Goal: Communication & Community: Connect with others

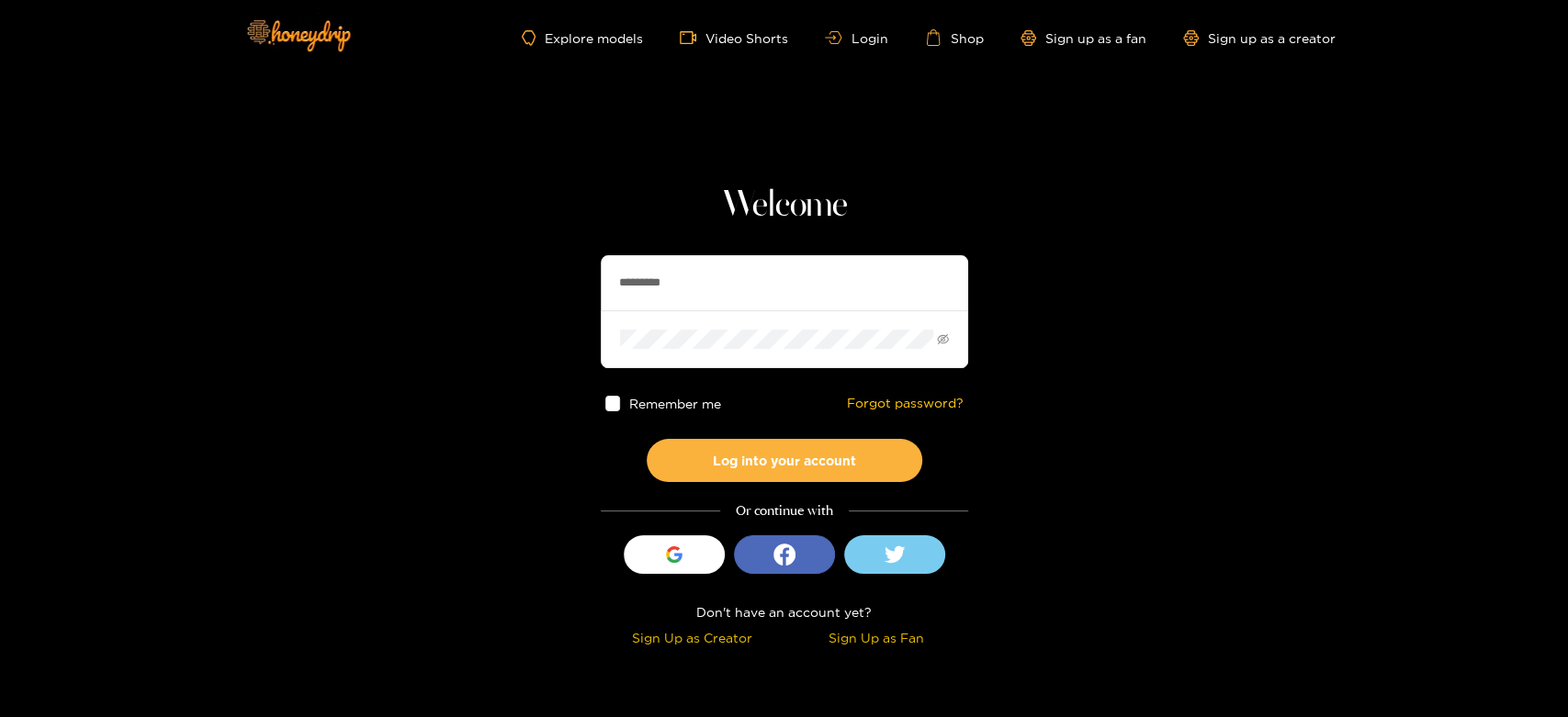
drag, startPoint x: 741, startPoint y: 289, endPoint x: 573, endPoint y: 266, distance: 169.6
click at [573, 266] on section "Welcome ********* Remember me Forgot password? Log into your account Or continu…" at bounding box center [784, 326] width 1568 height 653
paste input "*"
type input "**********"
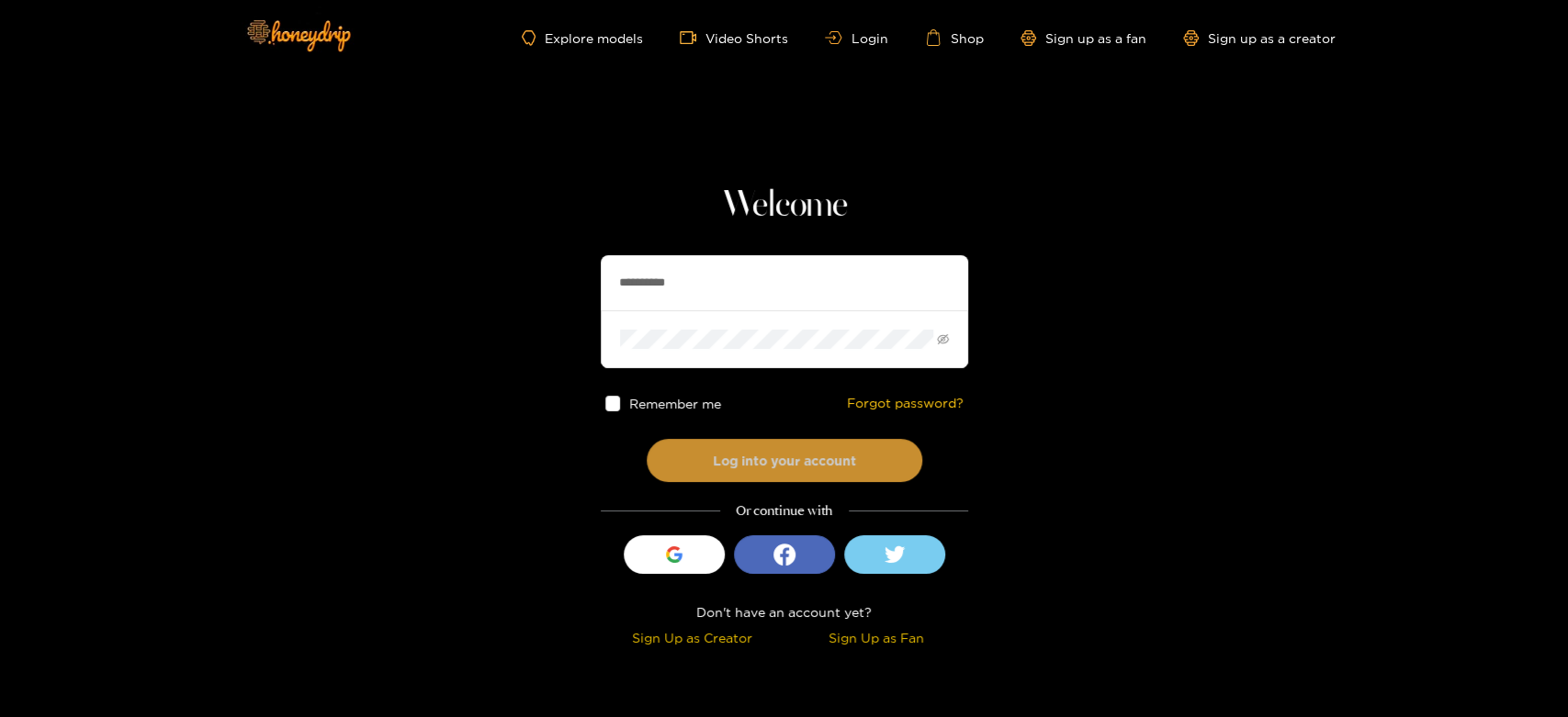
click at [739, 440] on button "Log into your account" at bounding box center [784, 460] width 276 height 43
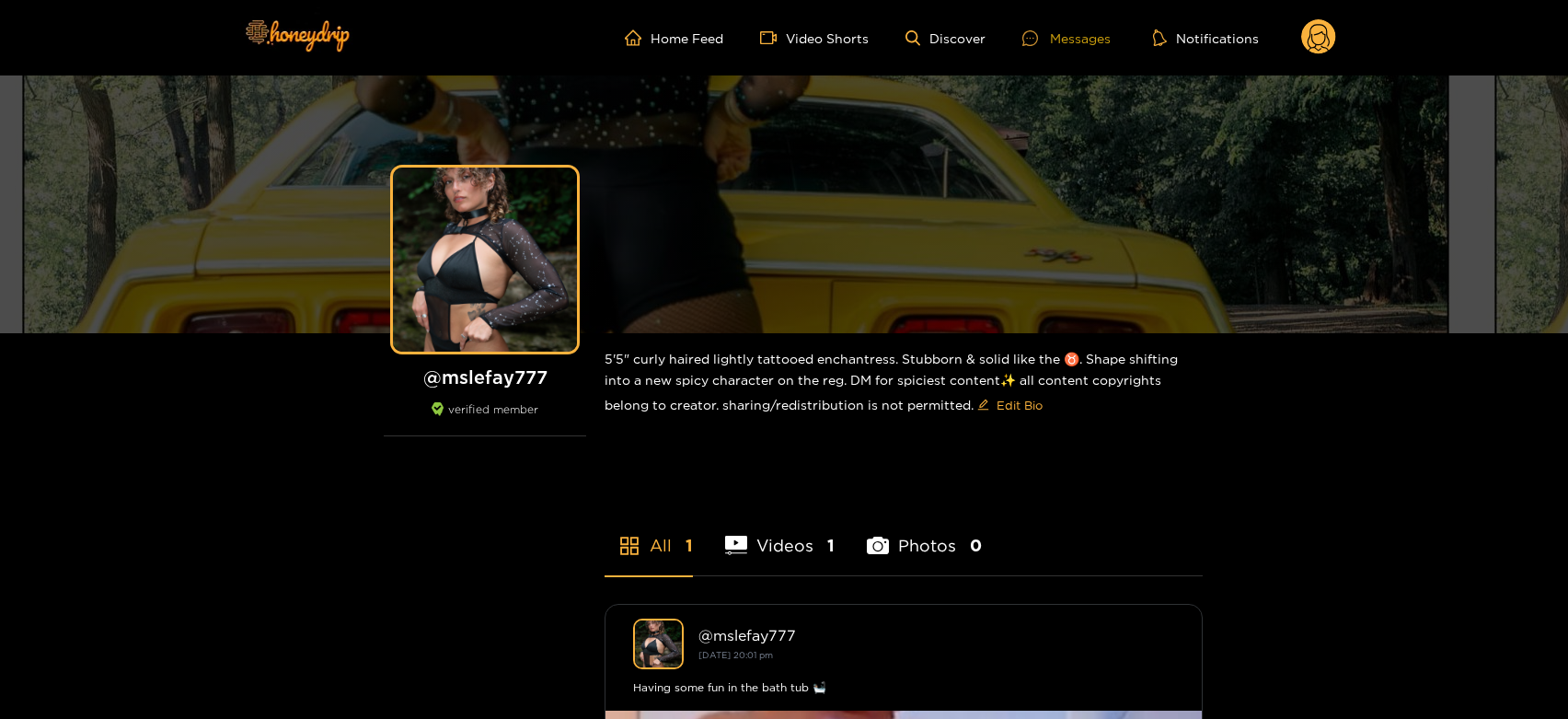
click at [1090, 34] on div "Messages" at bounding box center [1066, 38] width 89 height 21
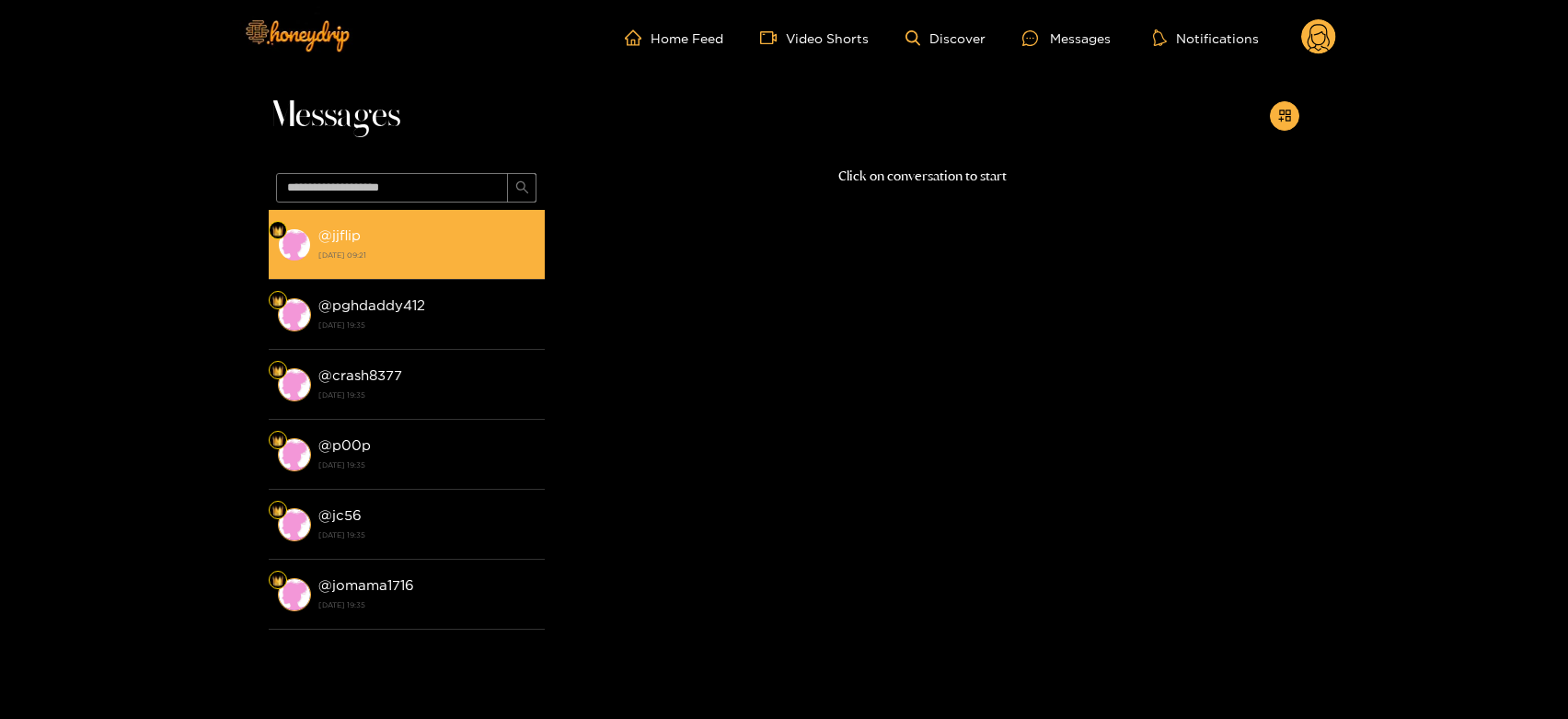
click at [377, 264] on div "@ jjflip 1 October 2025 09:21" at bounding box center [426, 244] width 217 height 42
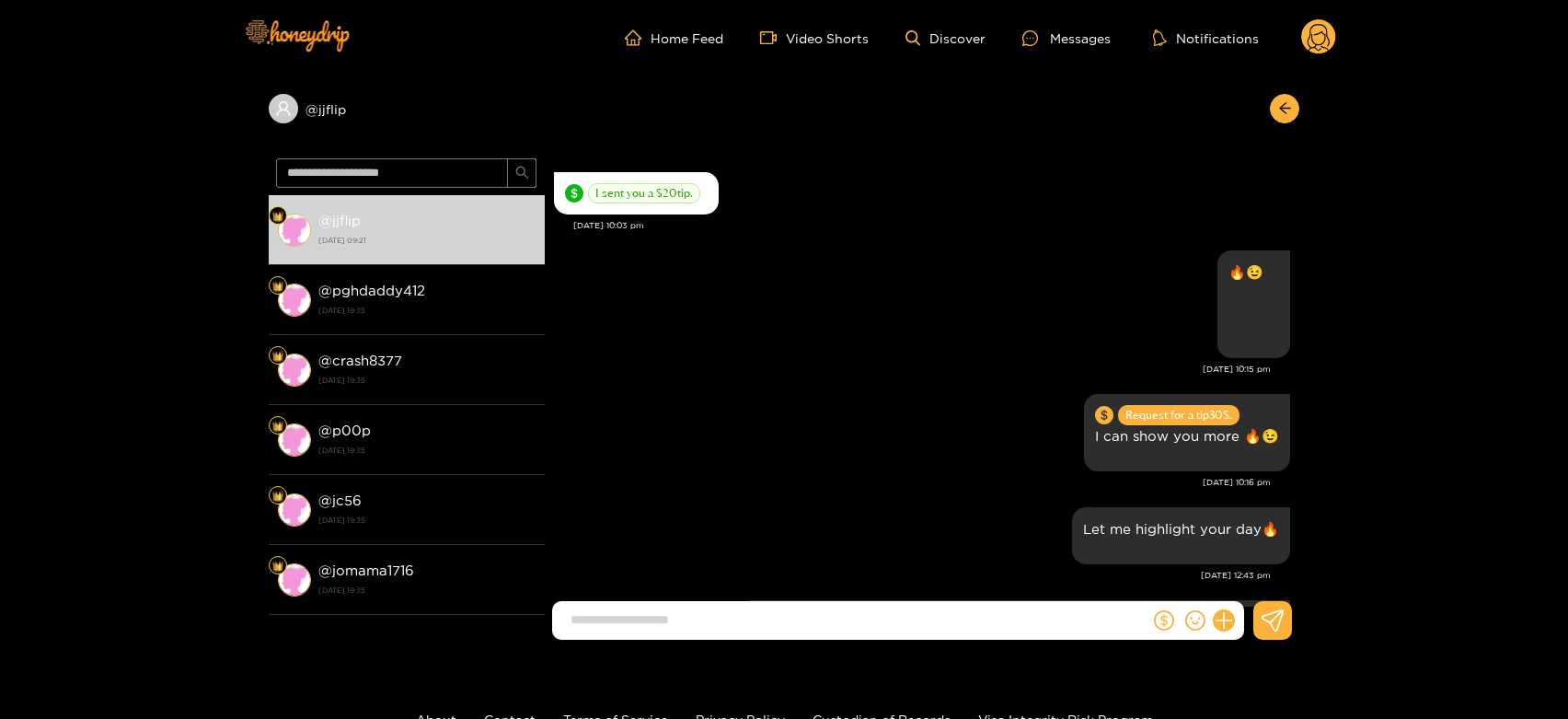
scroll to position [1407, 0]
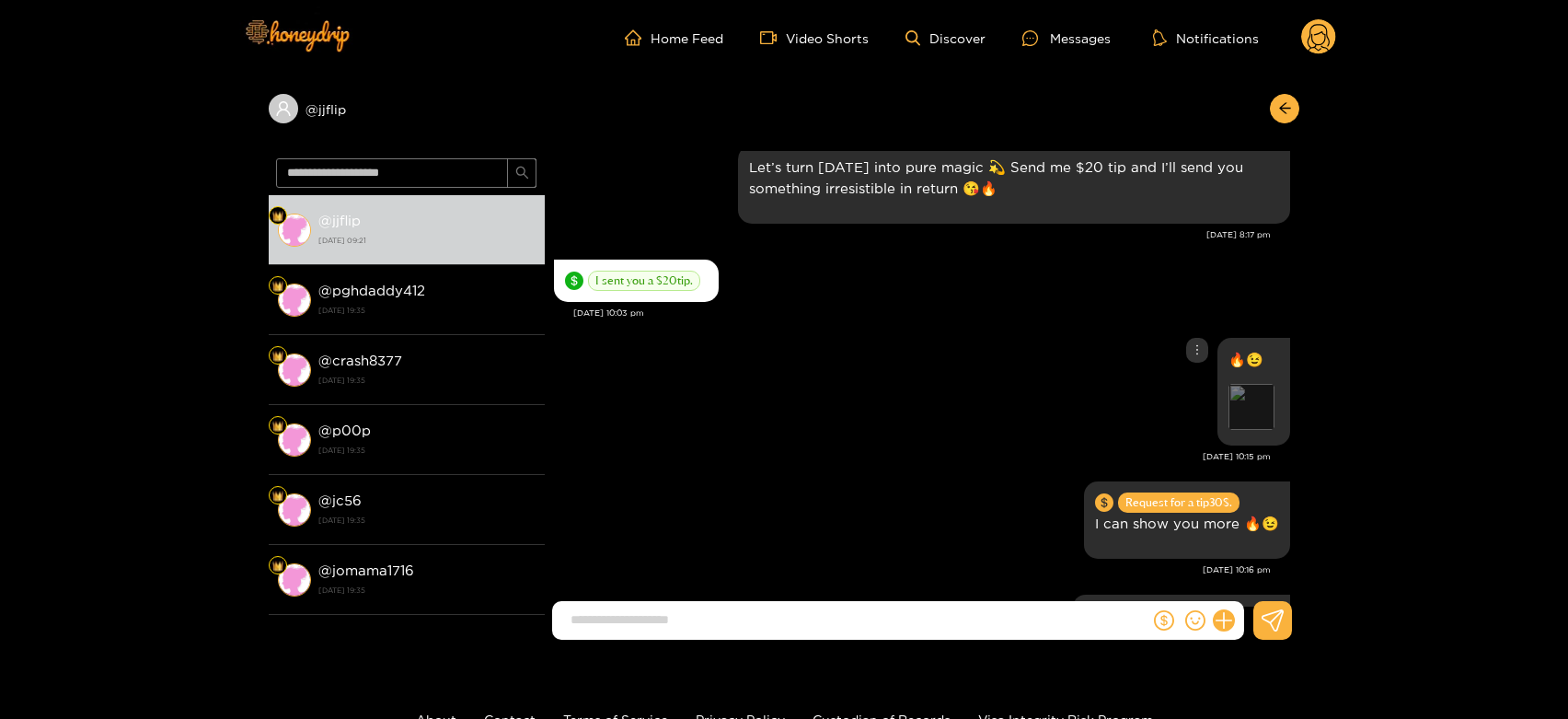
click at [1263, 393] on div "Preview" at bounding box center [1251, 406] width 46 height 46
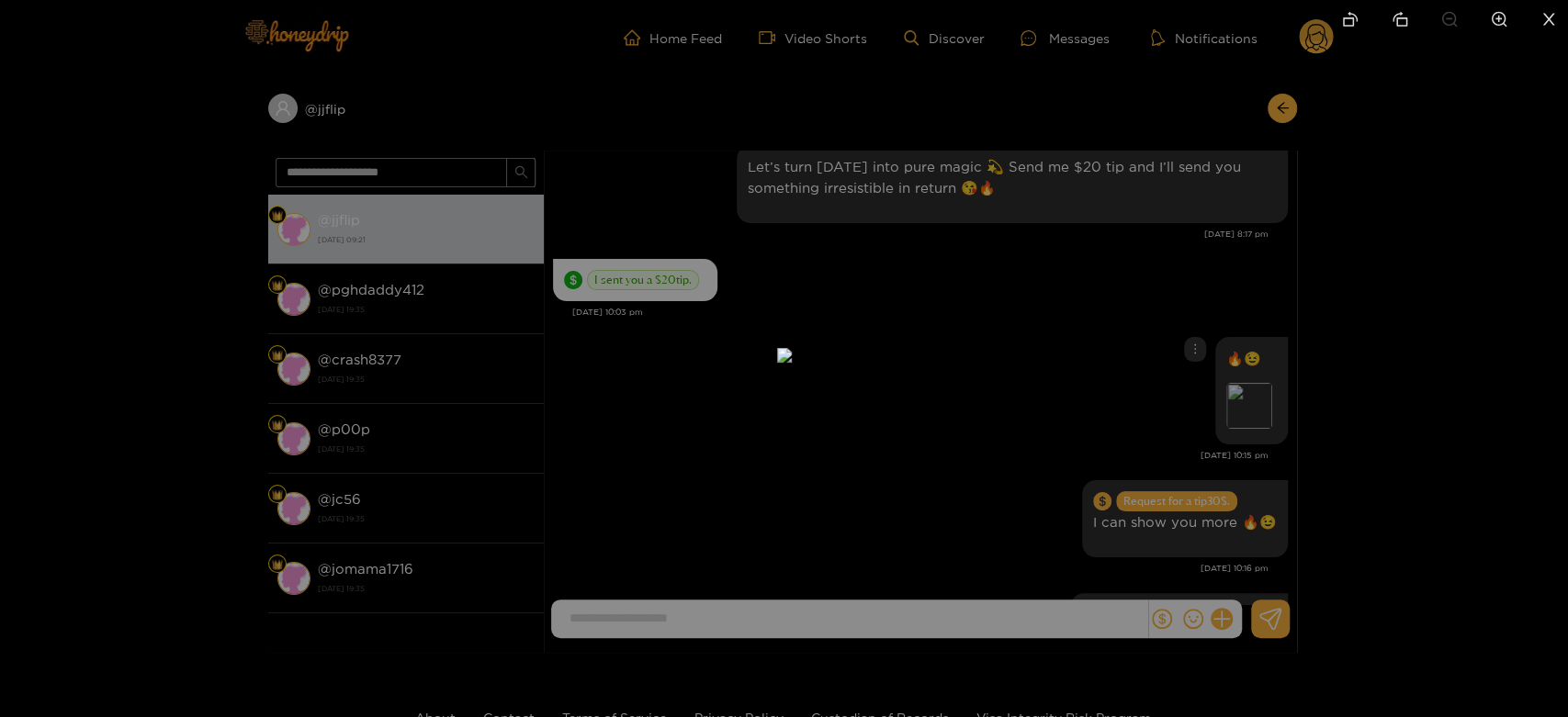
click at [1366, 345] on div at bounding box center [784, 358] width 1568 height 717
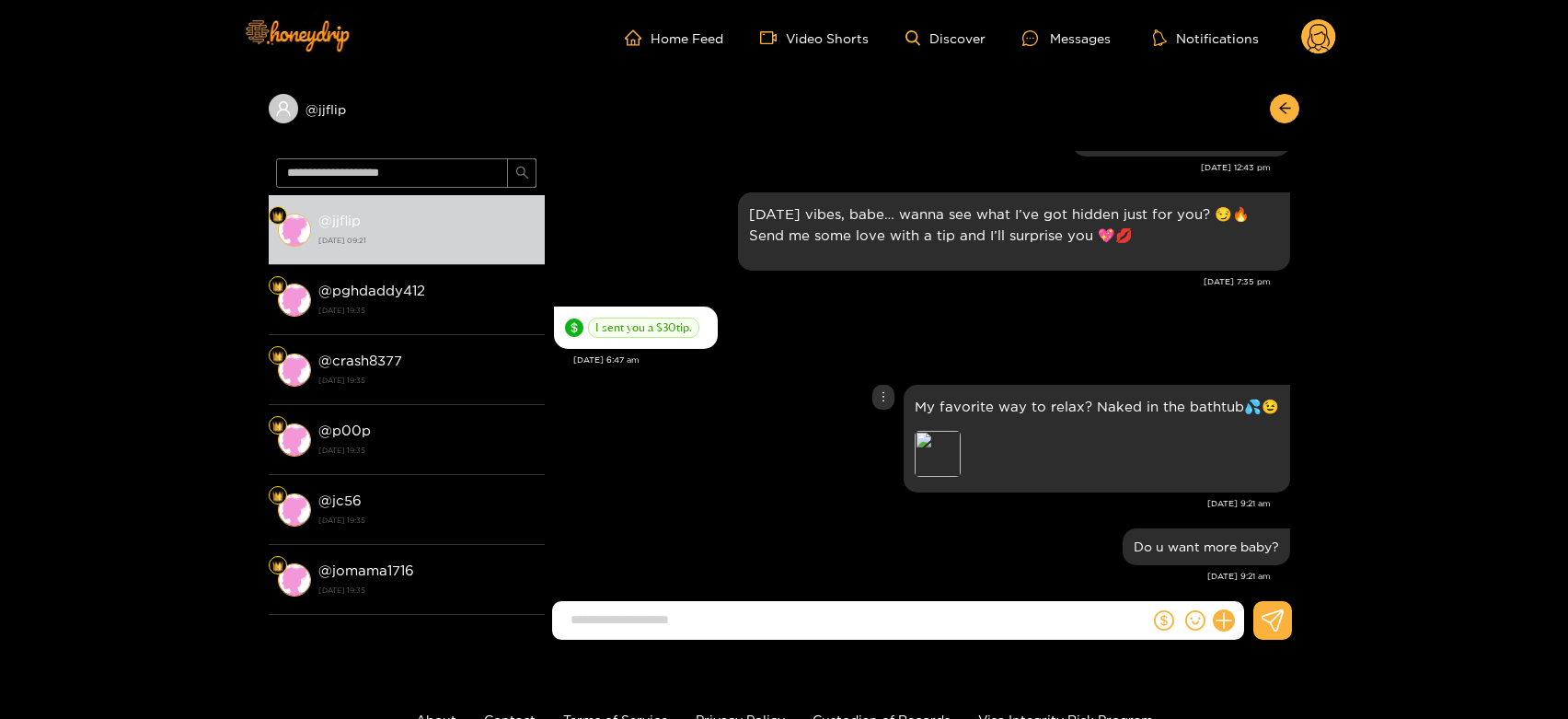
scroll to position [4134, 0]
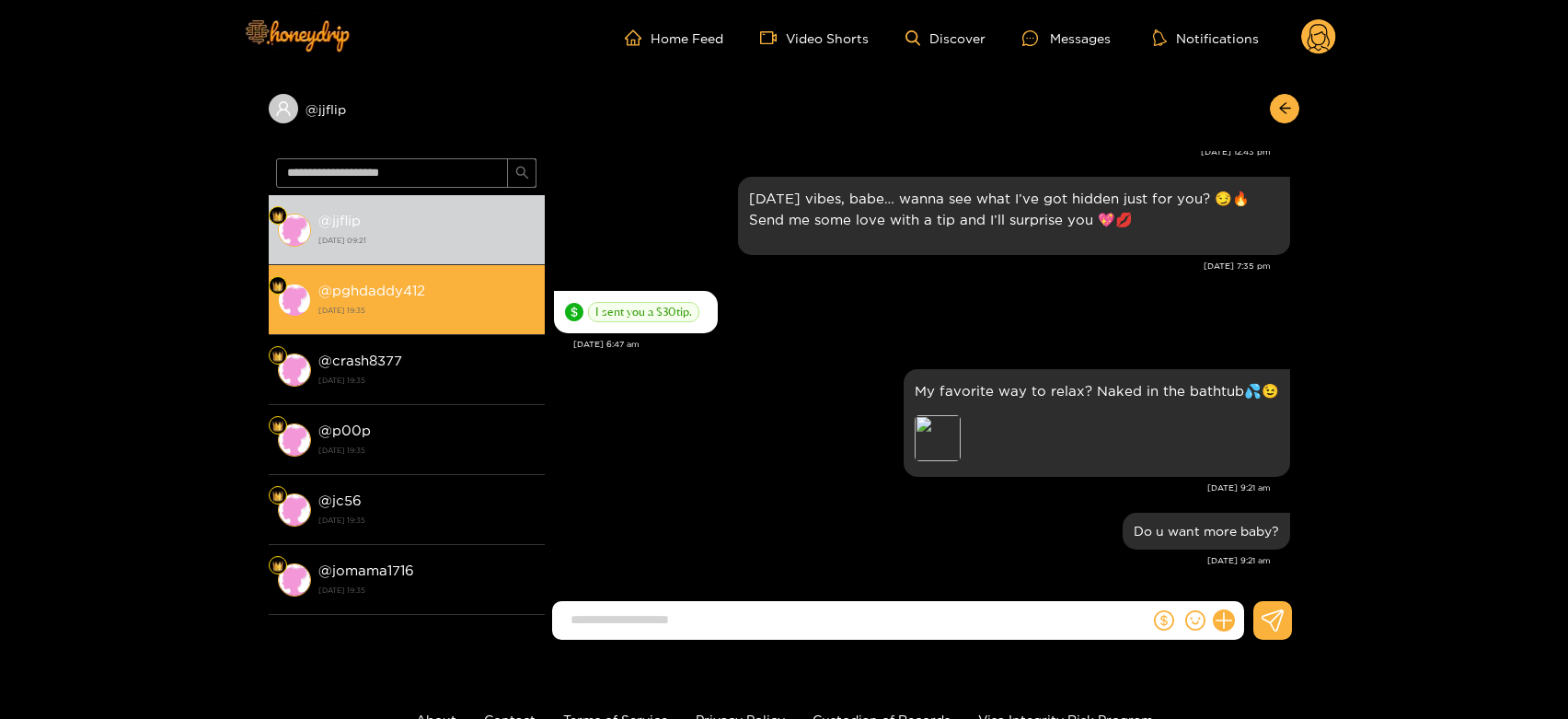
click at [484, 349] on div "@ crash8377 30 September 2025 19:35" at bounding box center [426, 370] width 217 height 42
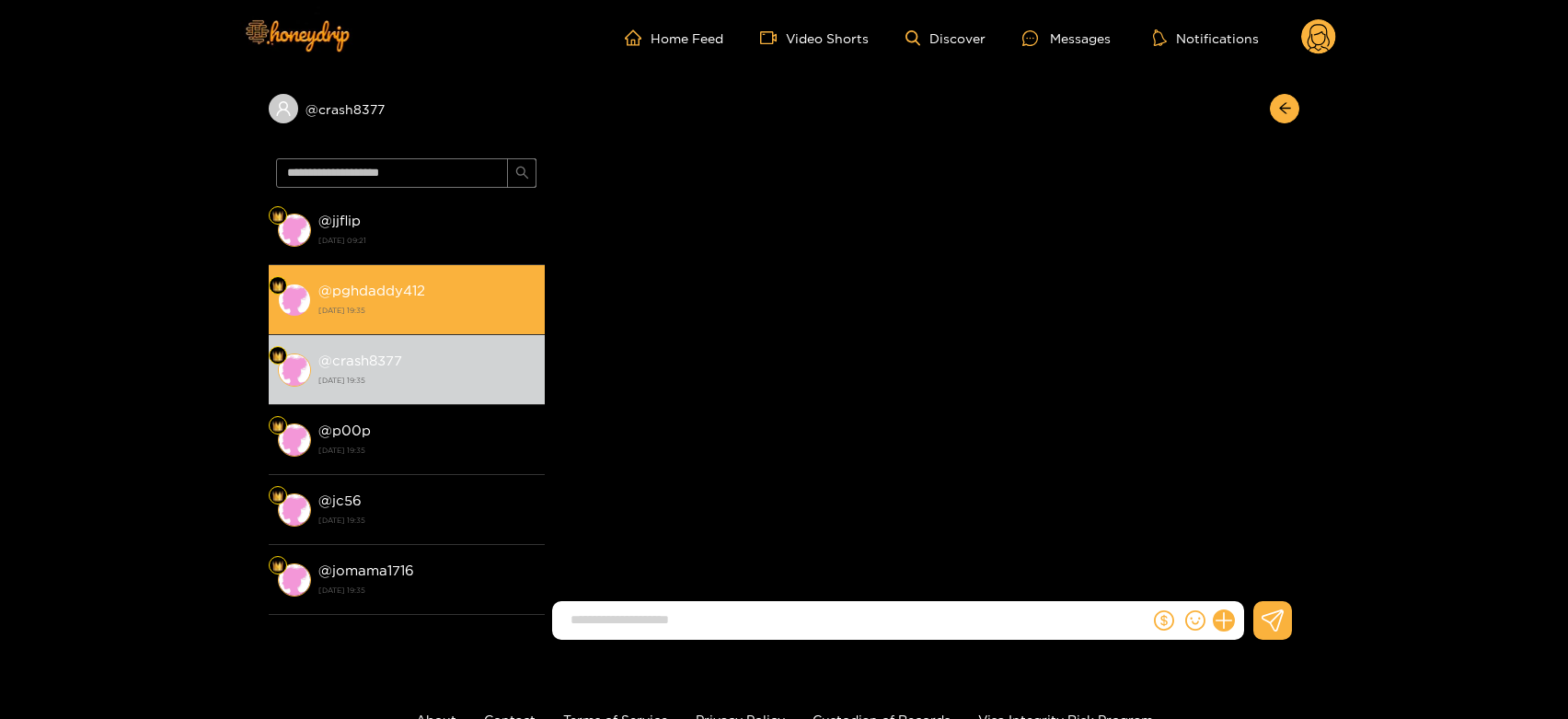
click at [477, 311] on strong "30 September 2025 19:35" at bounding box center [426, 309] width 217 height 17
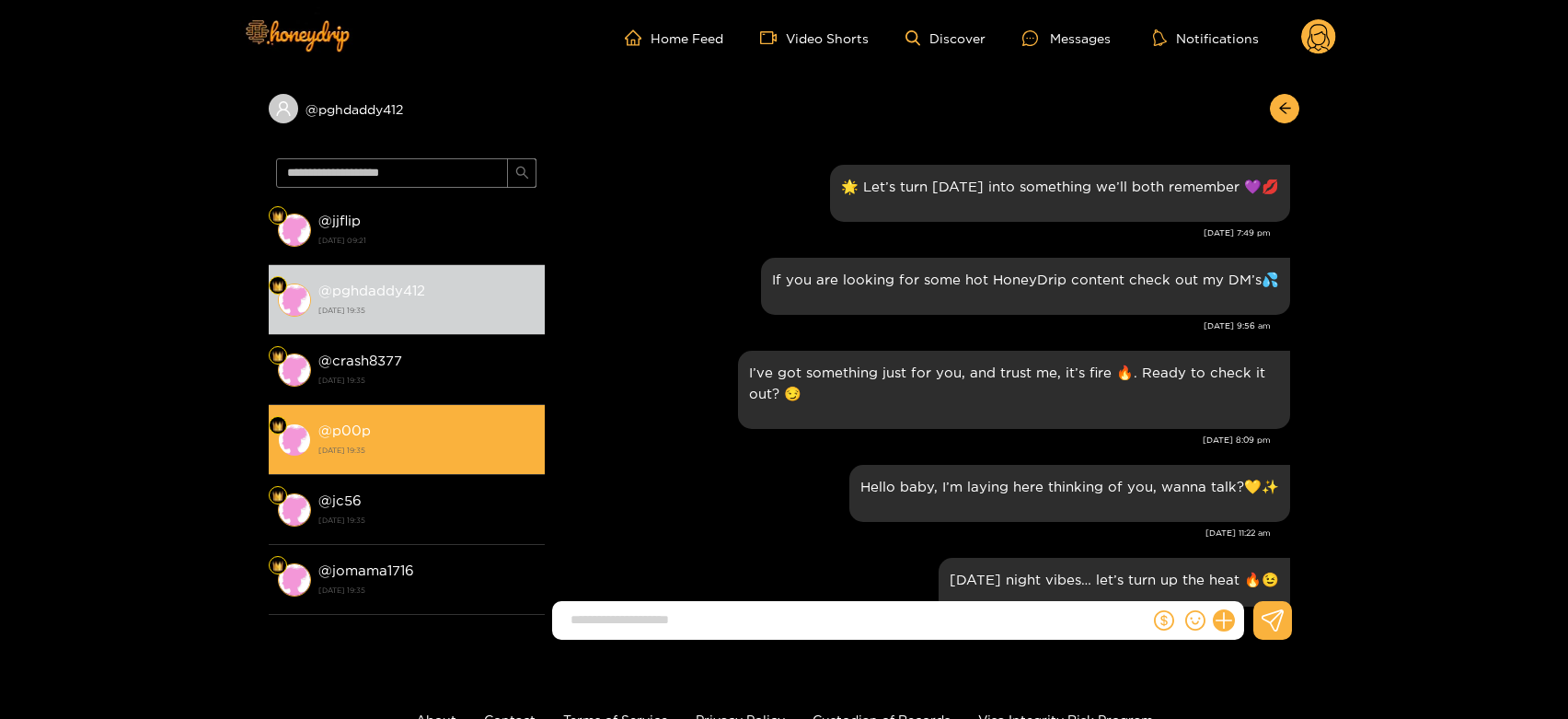
click at [472, 411] on li "@ p00p 30 September 2025 19:35" at bounding box center [407, 440] width 276 height 70
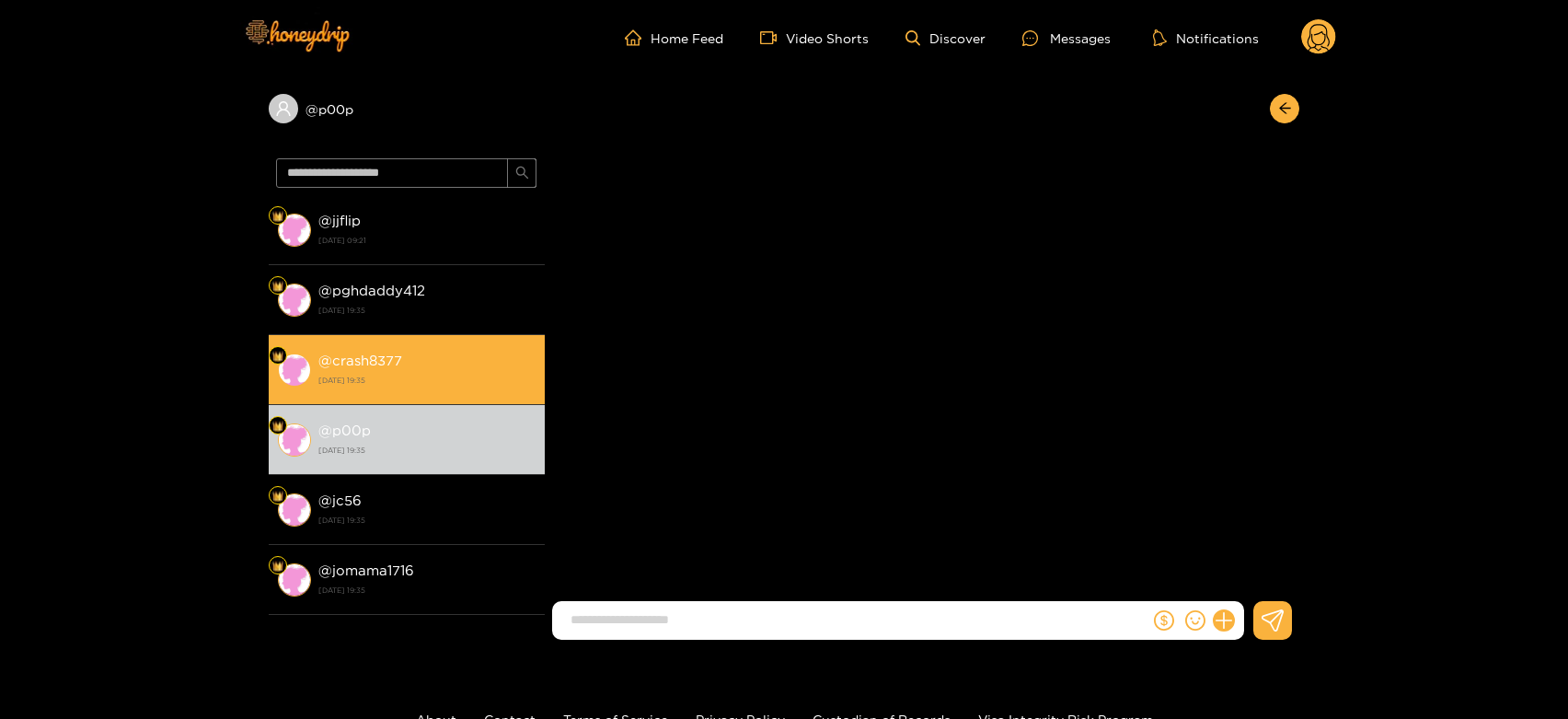
click at [471, 392] on li "@ crash8377 30 September 2025 19:35" at bounding box center [407, 370] width 276 height 70
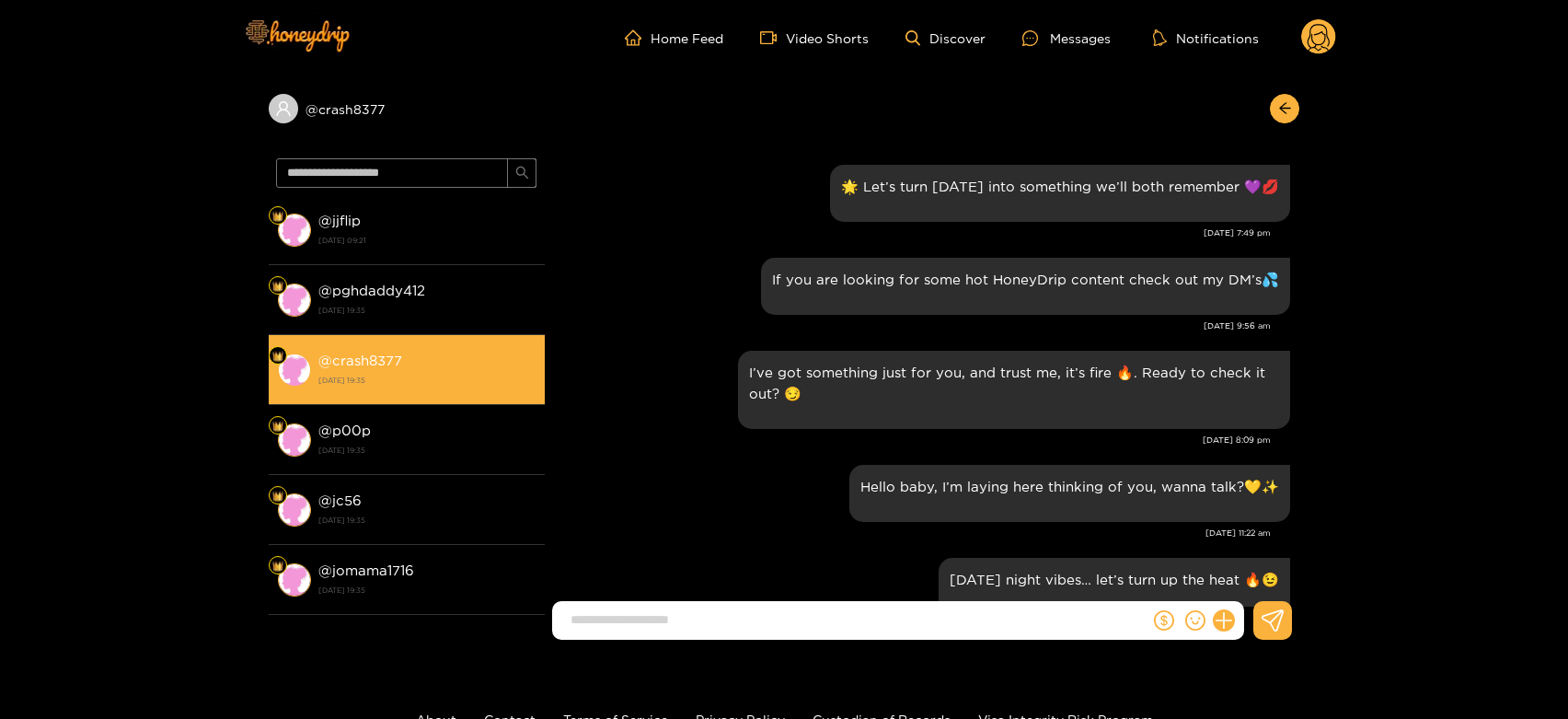
click at [517, 437] on div "@ p00p 30 September 2025 19:35" at bounding box center [426, 439] width 217 height 42
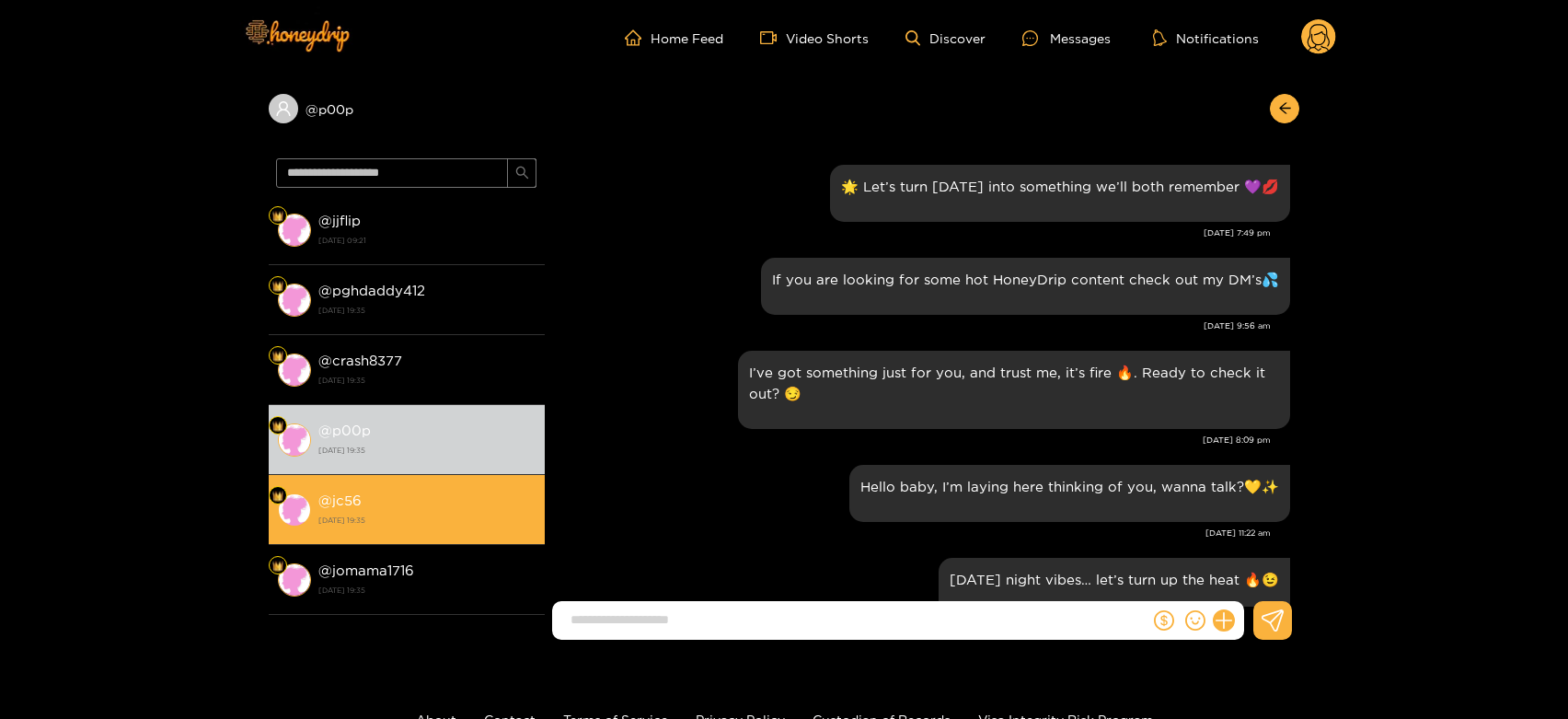
click at [386, 524] on strong "30 September 2025 19:35" at bounding box center [426, 520] width 217 height 17
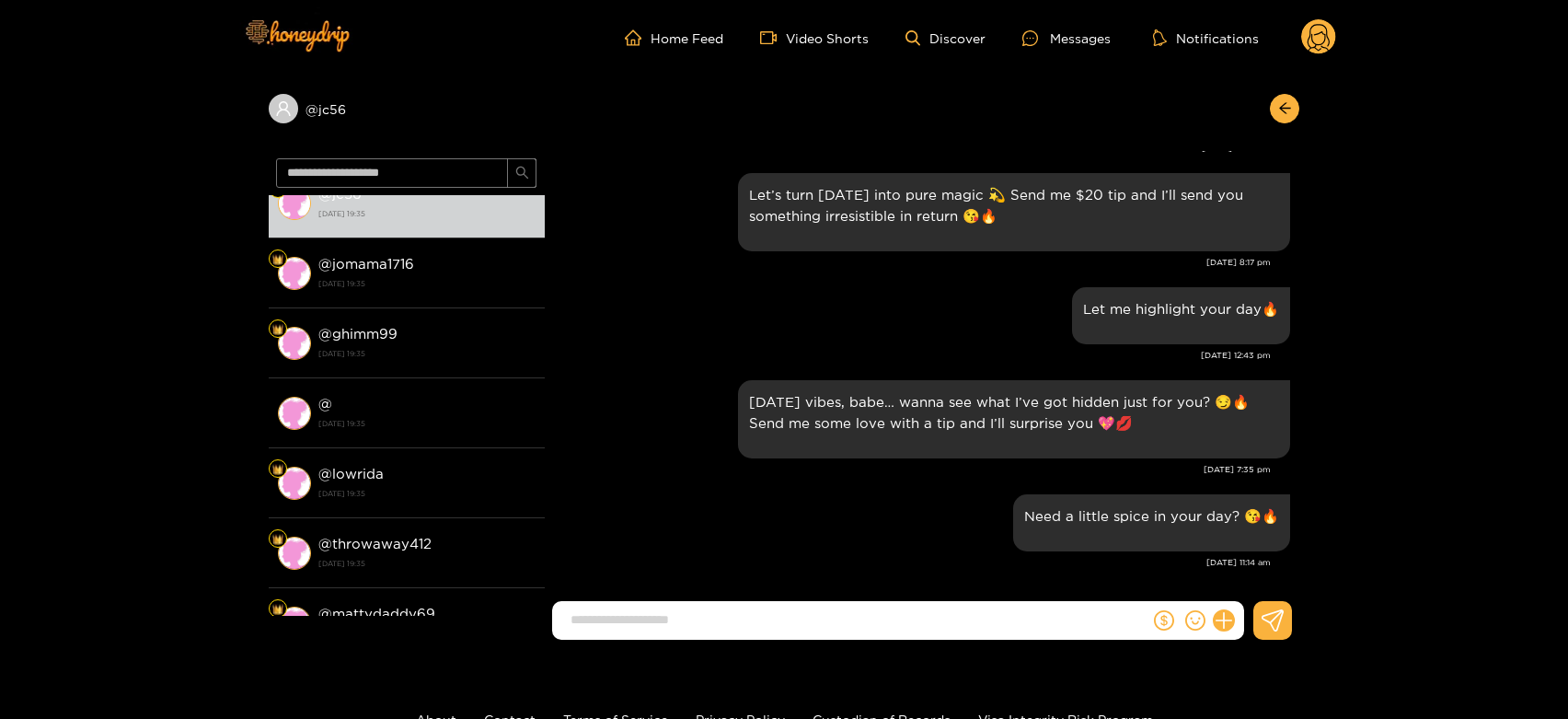
scroll to position [1952, 0]
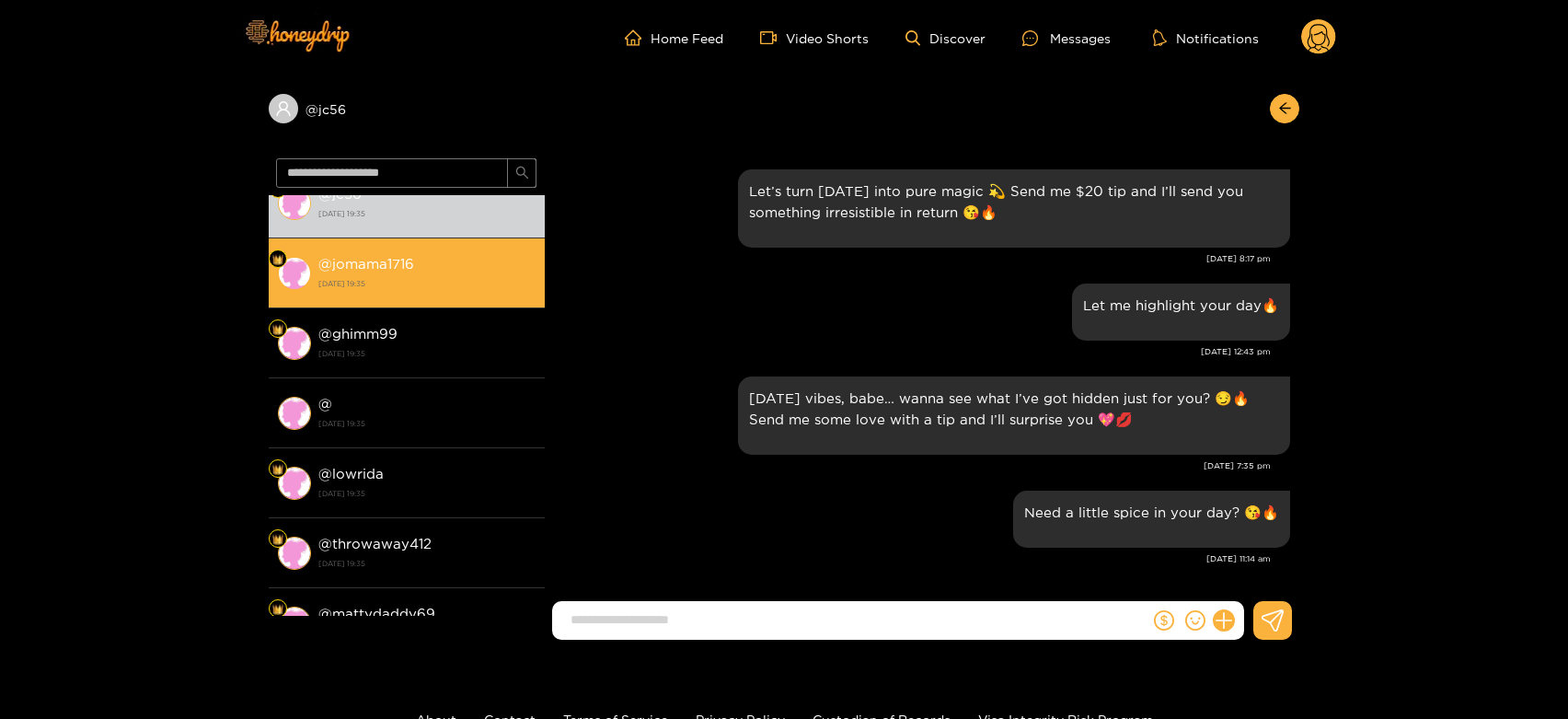
drag, startPoint x: 435, startPoint y: 264, endPoint x: 435, endPoint y: 286, distance: 22.0
click at [435, 264] on div "@ jomama1716 30 September 2025 19:35" at bounding box center [426, 272] width 217 height 42
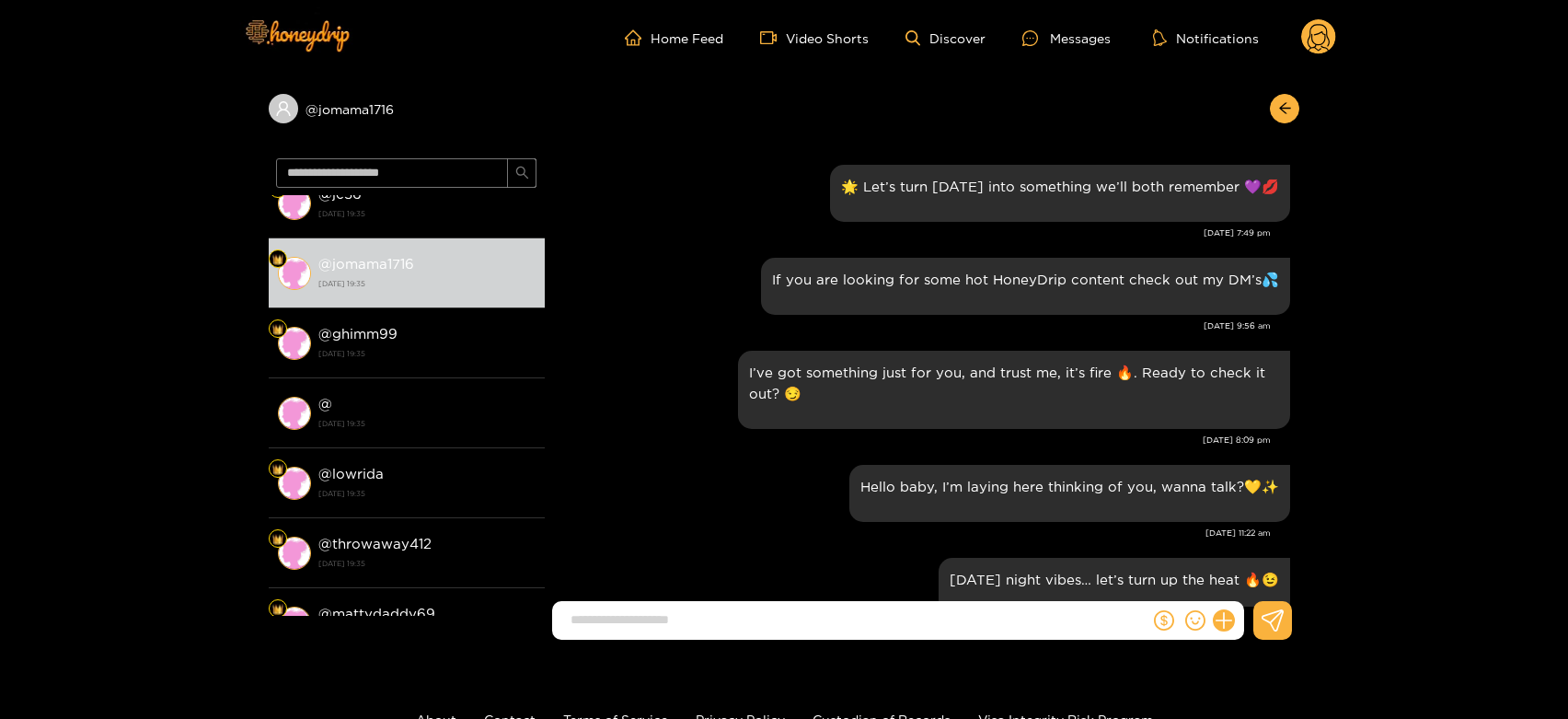
click at [1326, 39] on circle at bounding box center [1319, 37] width 35 height 35
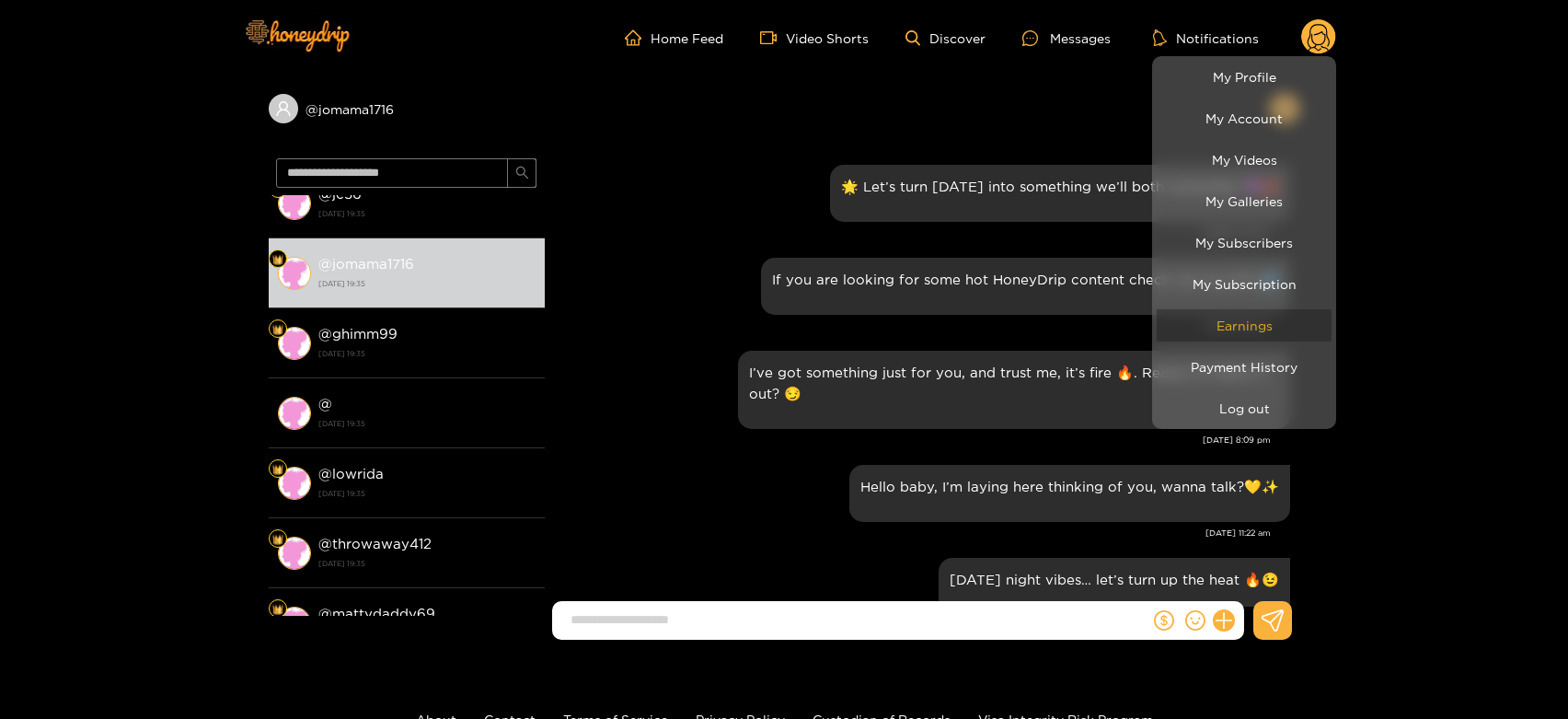
click at [1229, 327] on link "Earnings" at bounding box center [1244, 325] width 175 height 32
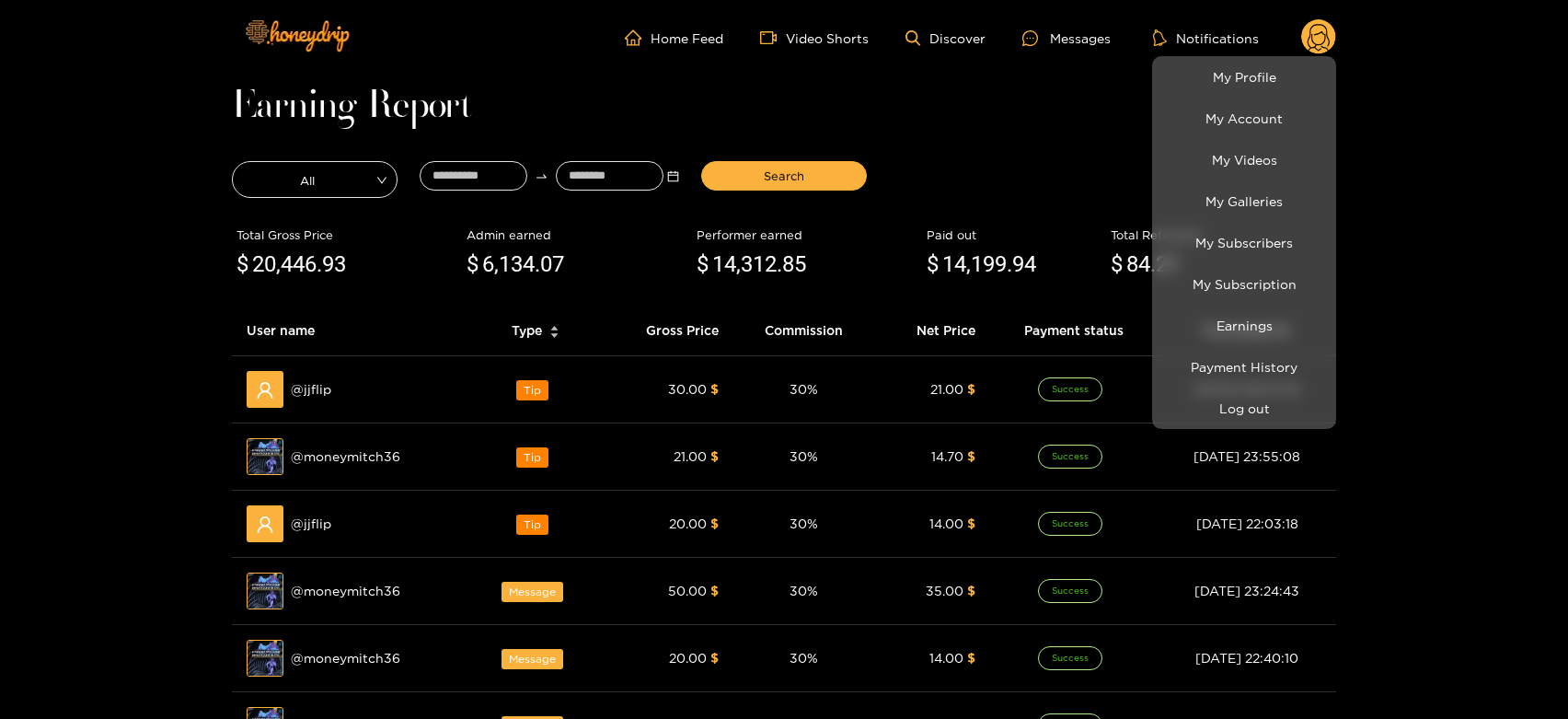
click at [314, 386] on div at bounding box center [784, 359] width 1568 height 719
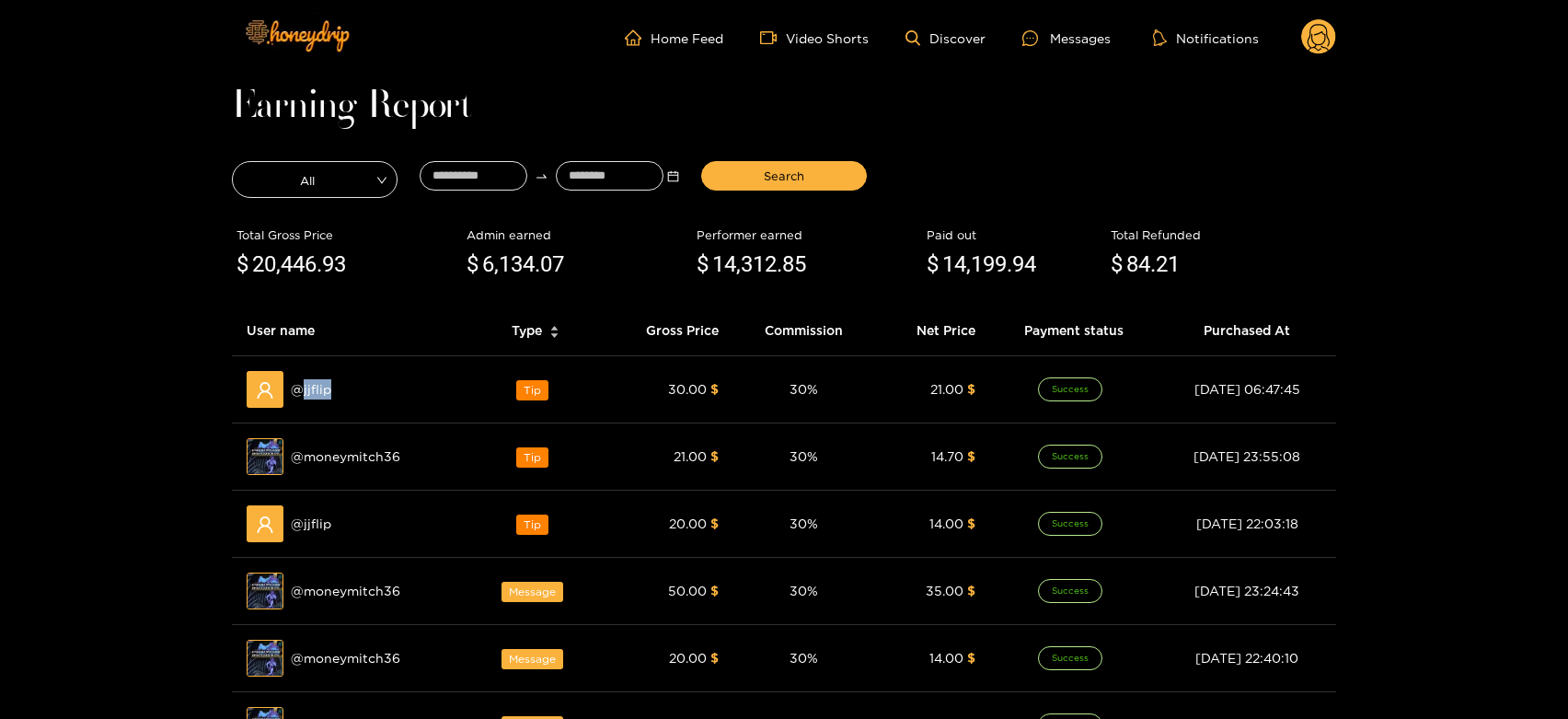
click at [314, 386] on span "@ jjflip" at bounding box center [311, 389] width 41 height 20
copy span "jjflip"
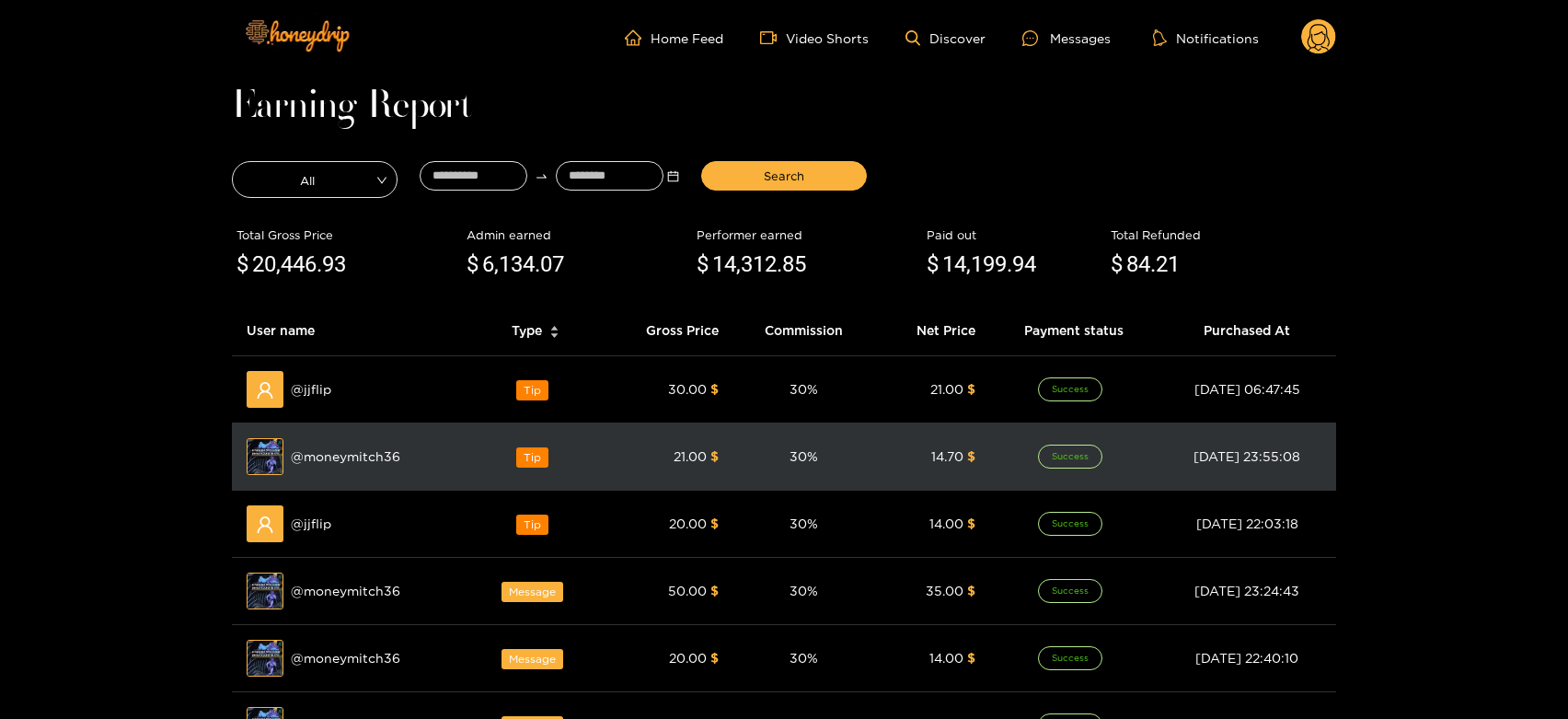
click at [320, 448] on span "@ moneymitch36" at bounding box center [345, 456] width 110 height 20
copy span "moneymitch36"
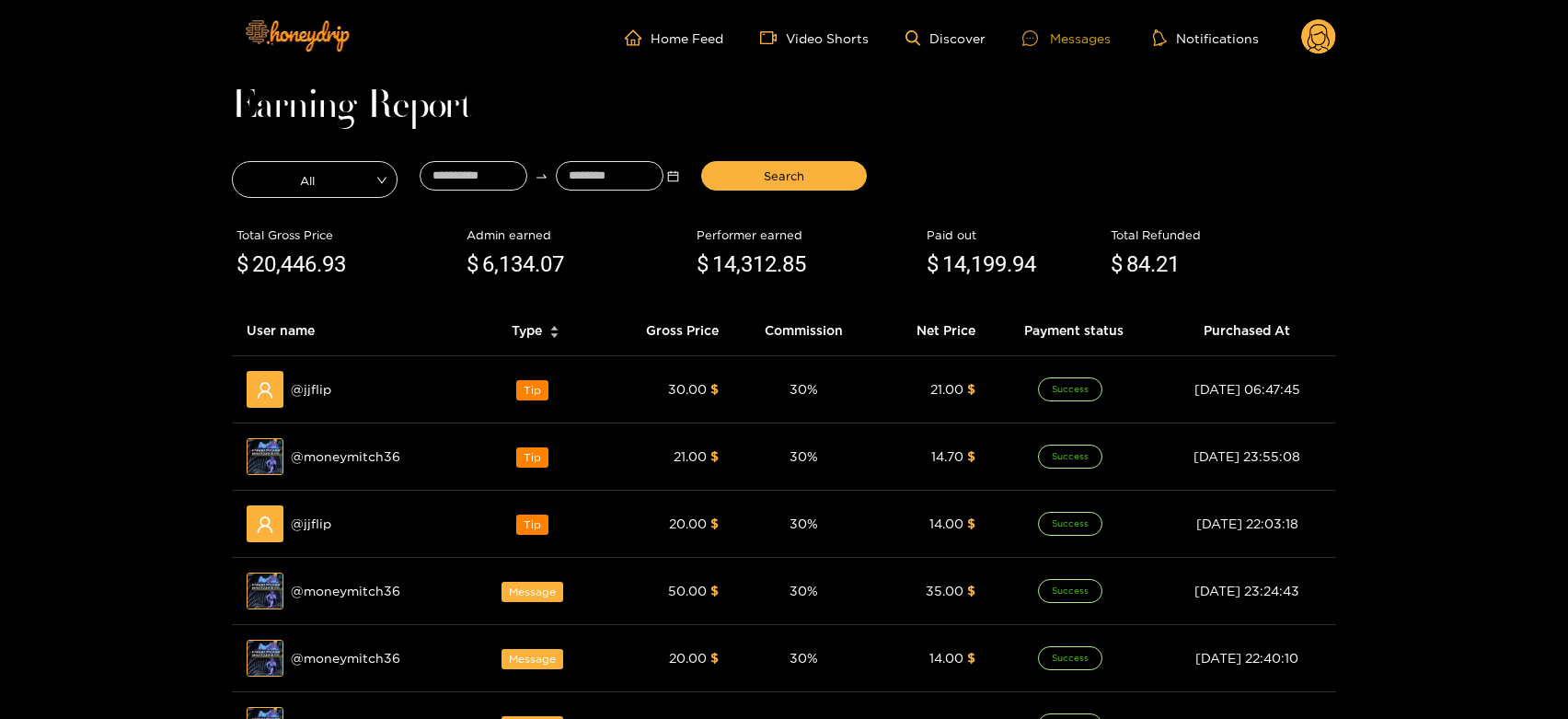
click at [1044, 30] on div at bounding box center [1036, 38] width 27 height 16
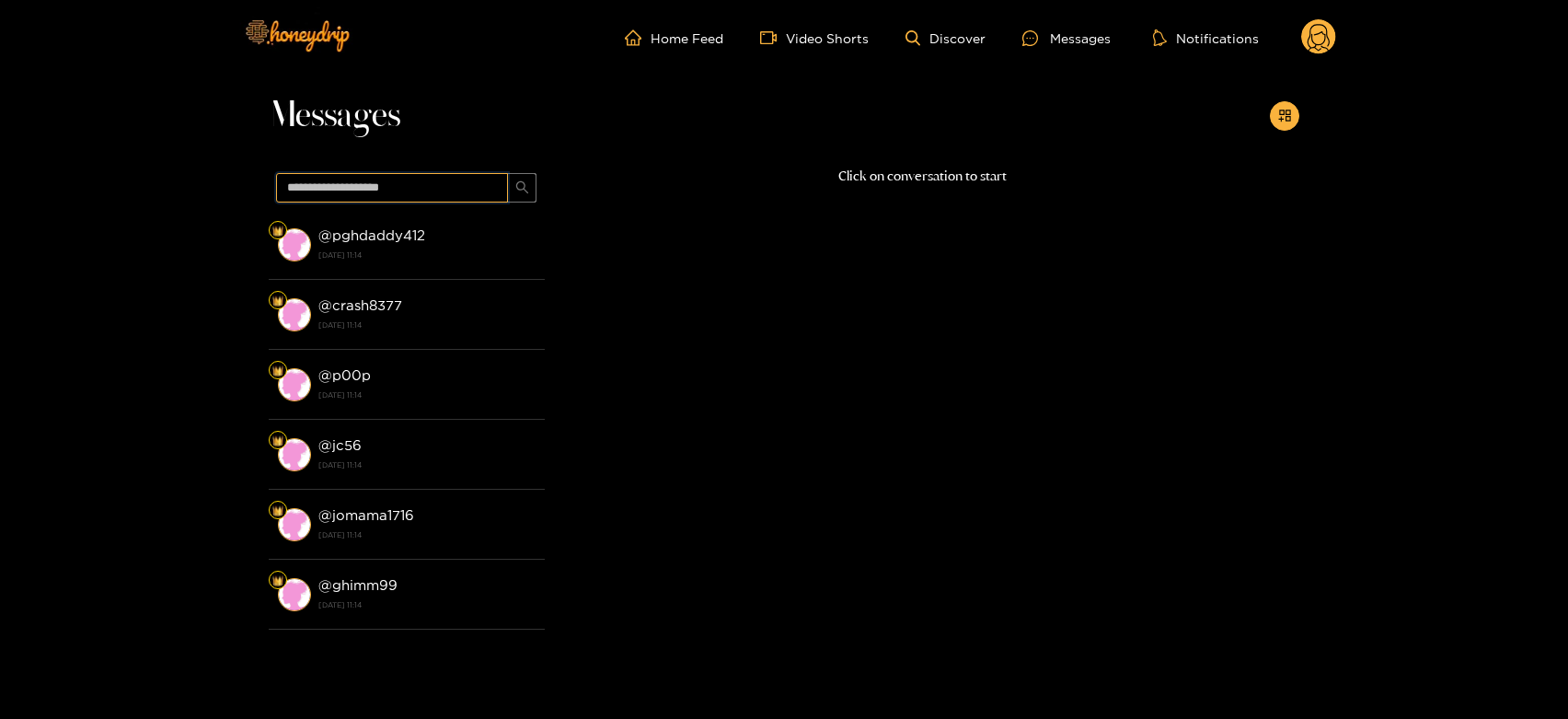
click at [419, 197] on input "text" at bounding box center [392, 188] width 232 height 29
paste input "**********"
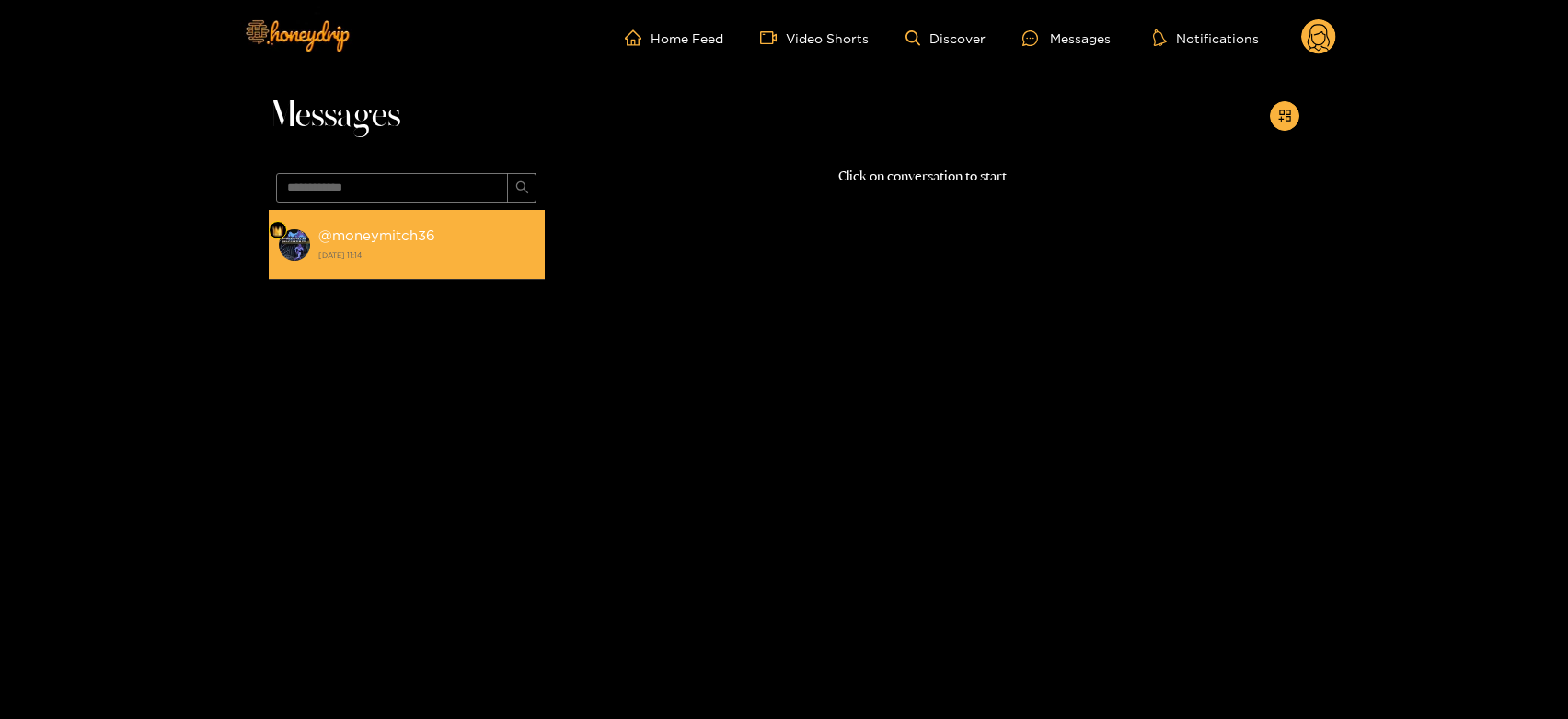
click at [476, 268] on li "@ moneymitch36 1 October 2025 11:14" at bounding box center [407, 245] width 276 height 70
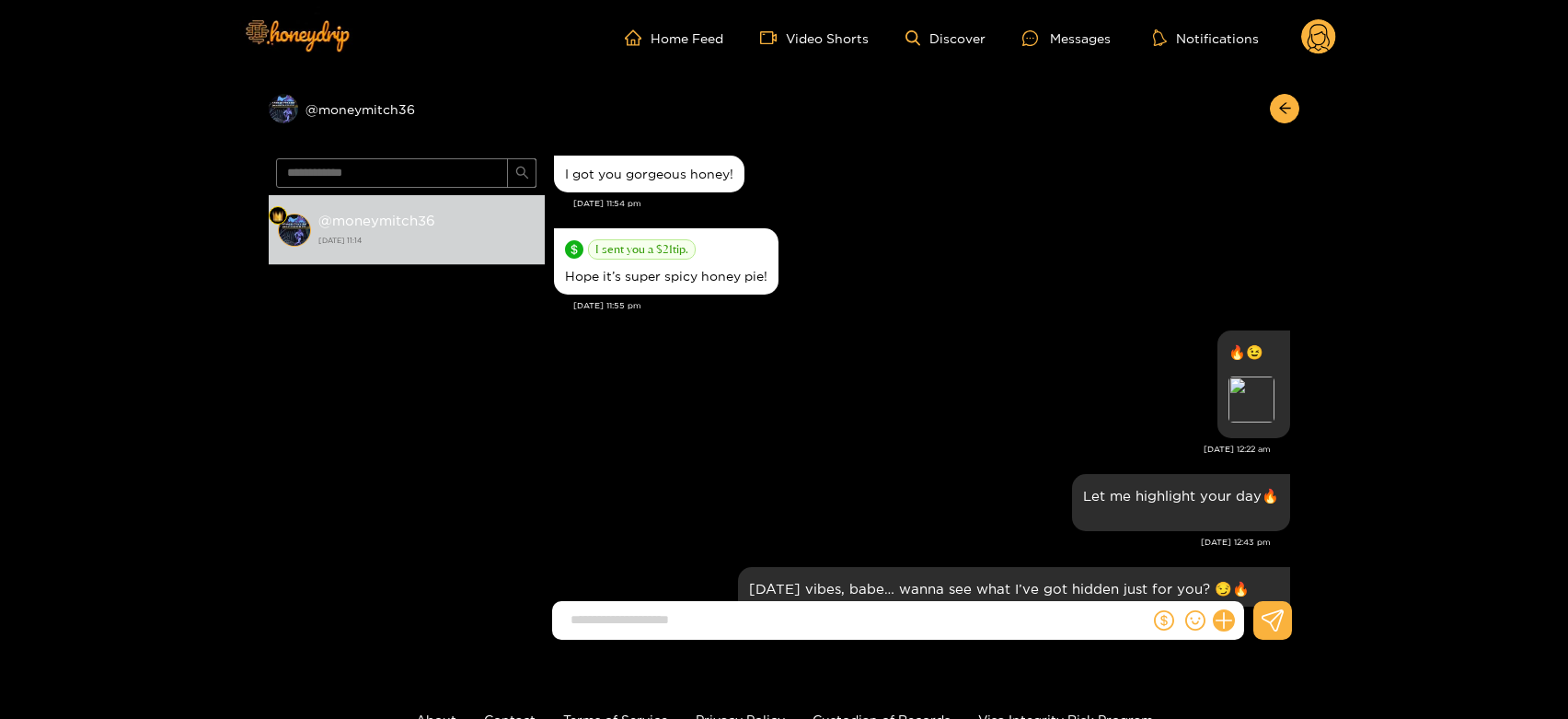
scroll to position [1891, 0]
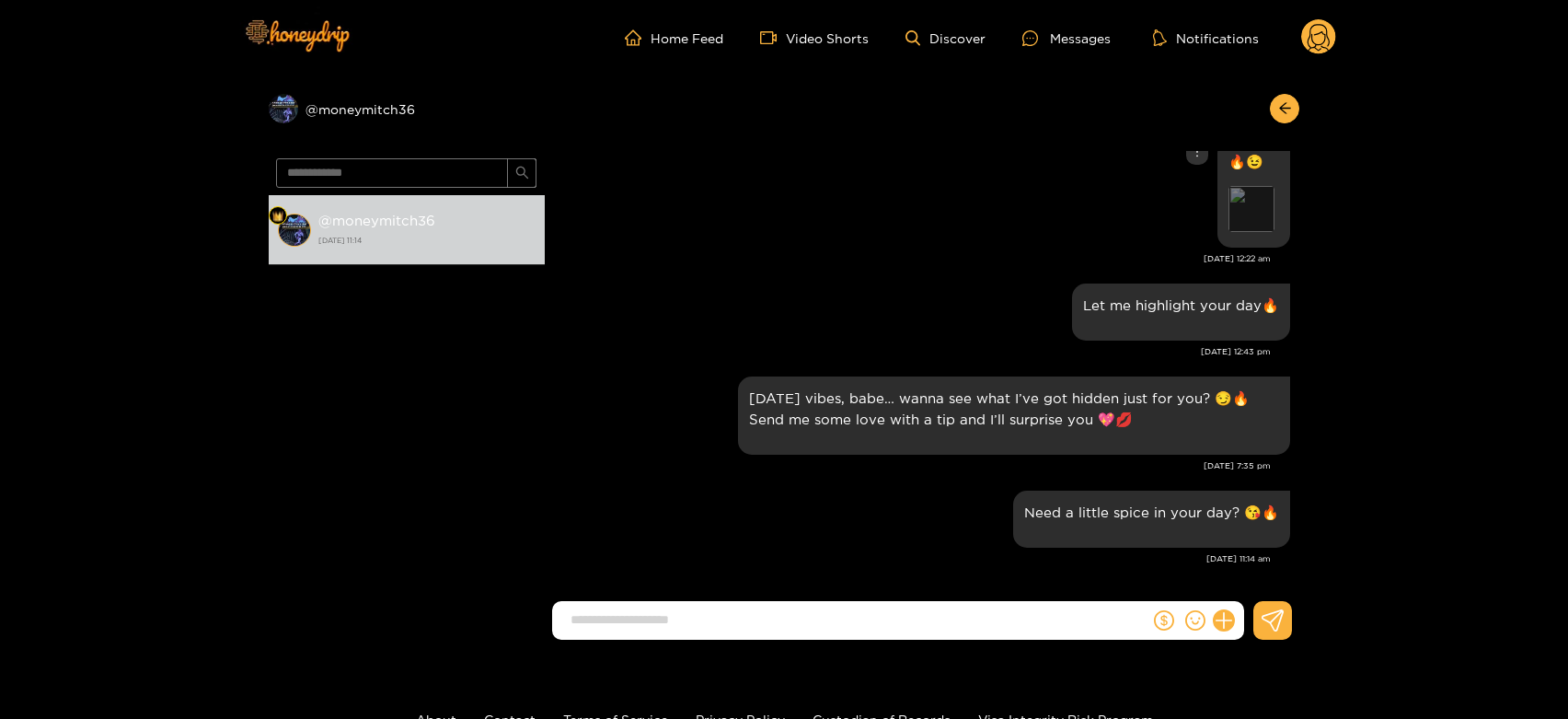
click at [1244, 212] on div "Preview" at bounding box center [1251, 208] width 46 height 46
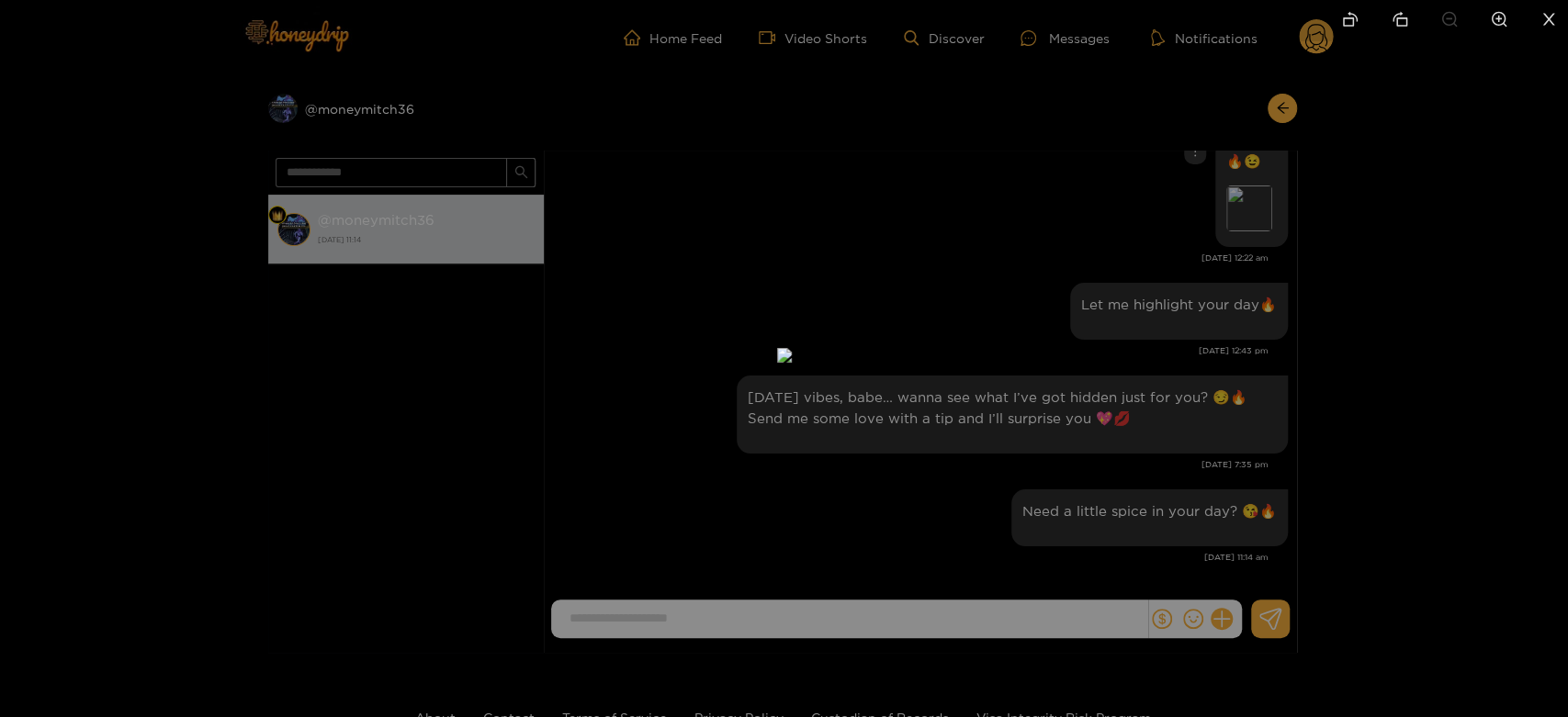
click at [1331, 299] on div at bounding box center [784, 358] width 1568 height 717
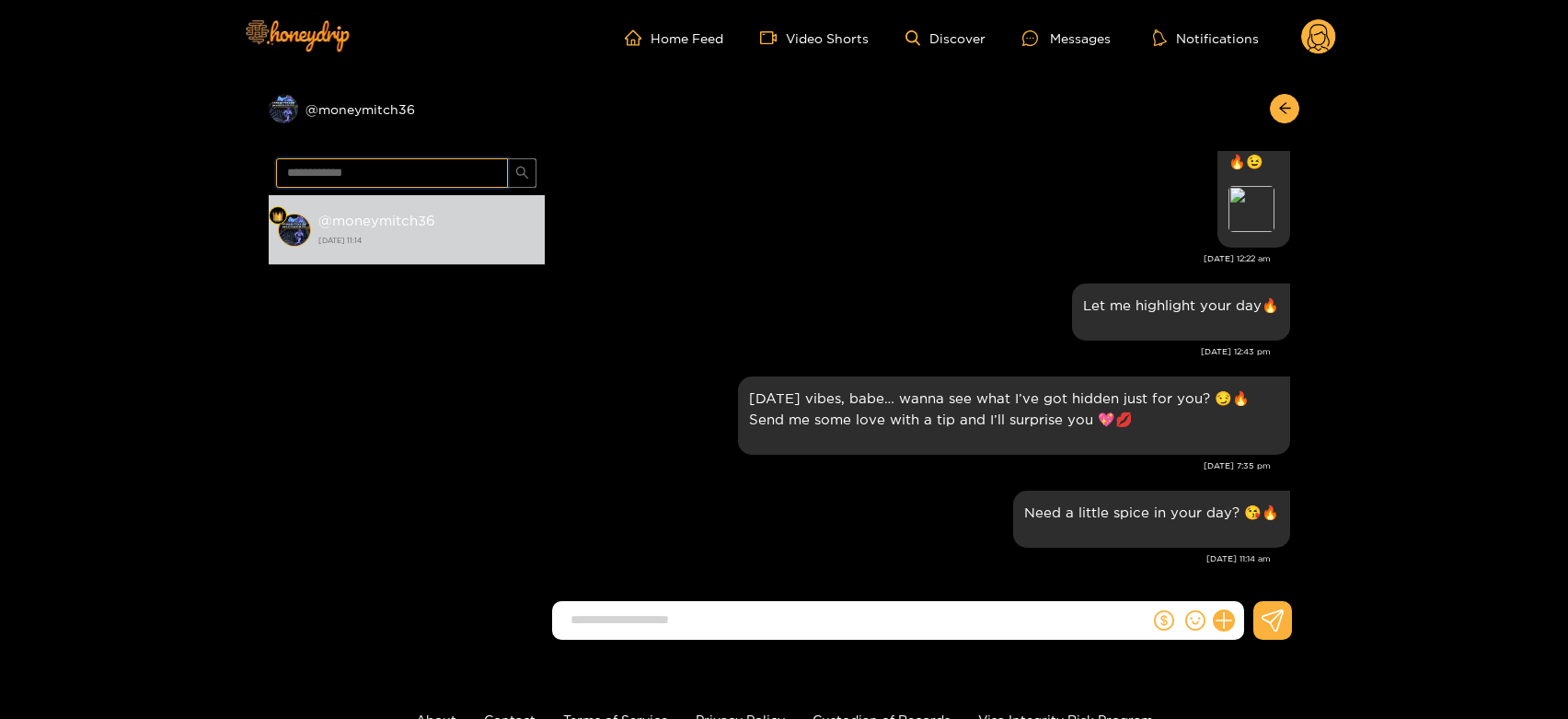
click at [445, 179] on input "**********" at bounding box center [392, 173] width 232 height 29
paste input "text"
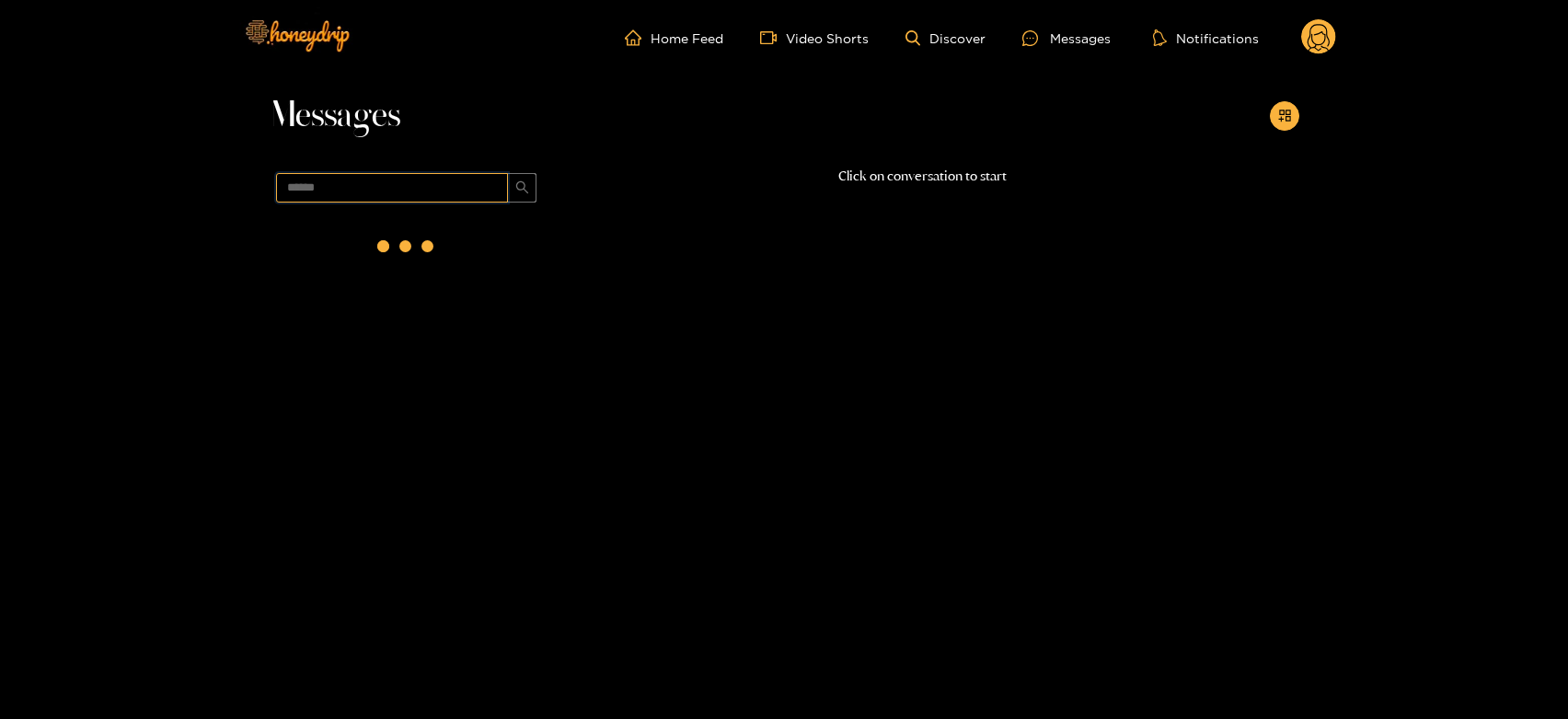
scroll to position [0, 0]
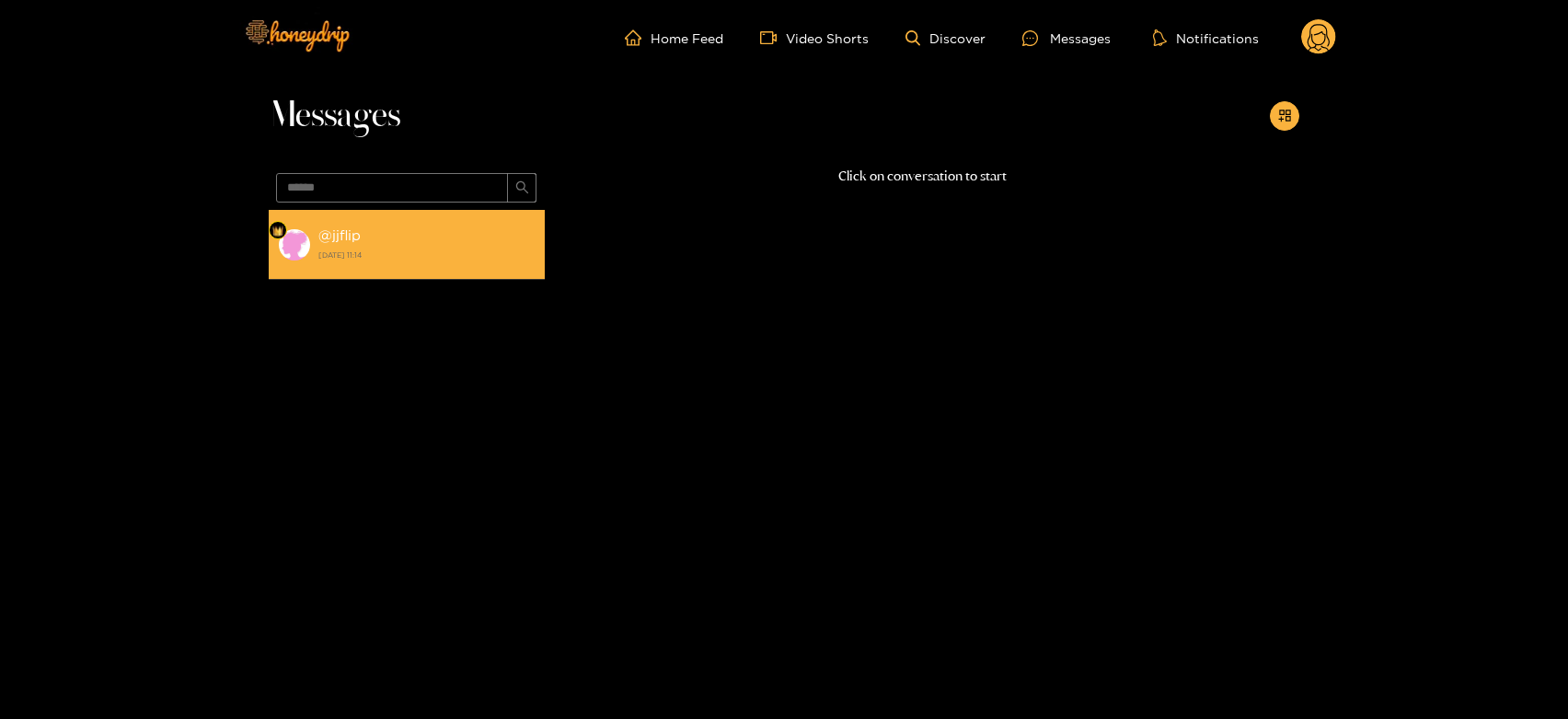
click at [407, 250] on strong "1 October 2025 11:14" at bounding box center [426, 255] width 217 height 17
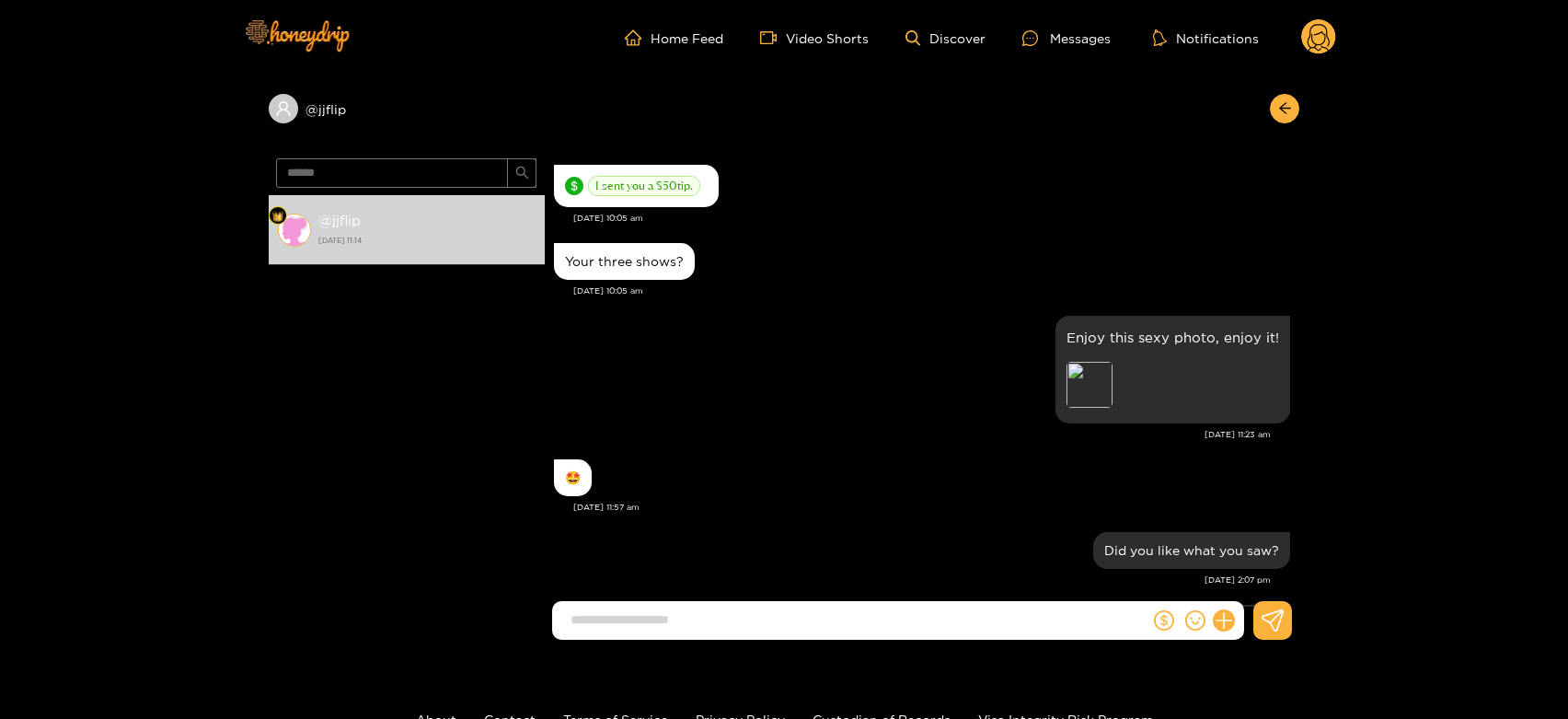
click at [1313, 27] on circle at bounding box center [1319, 37] width 35 height 35
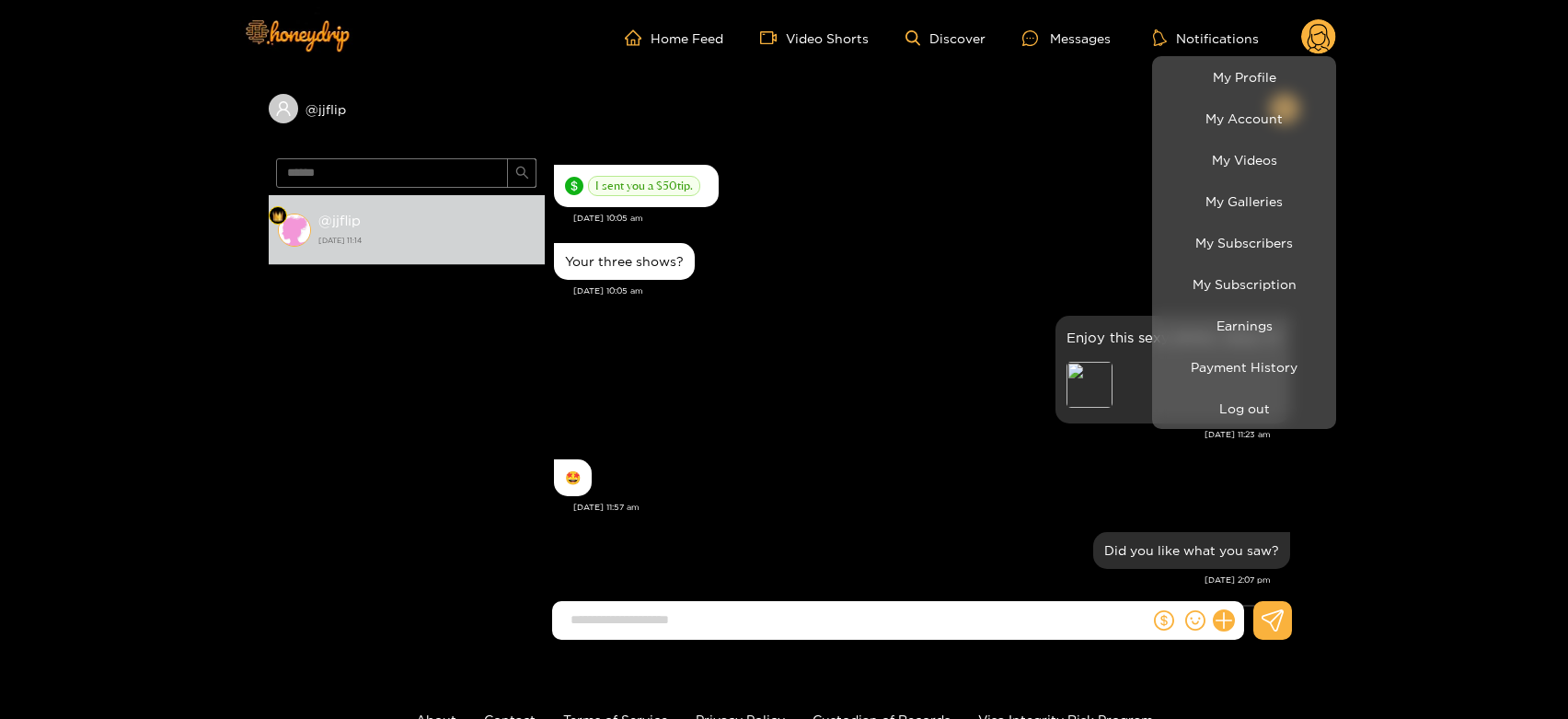
click at [394, 162] on div at bounding box center [784, 359] width 1568 height 719
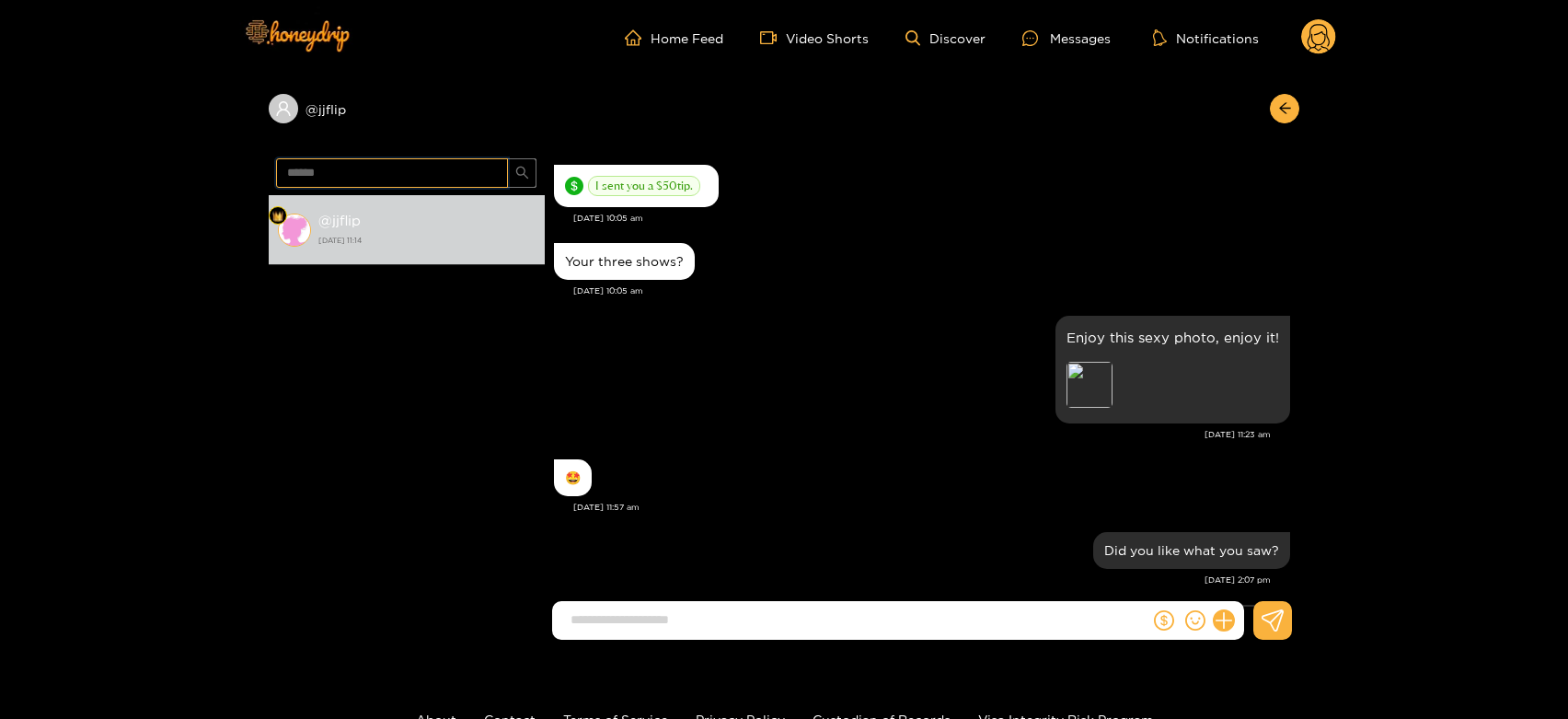
click at [394, 162] on input "******" at bounding box center [392, 173] width 232 height 29
paste input "****"
type input "**********"
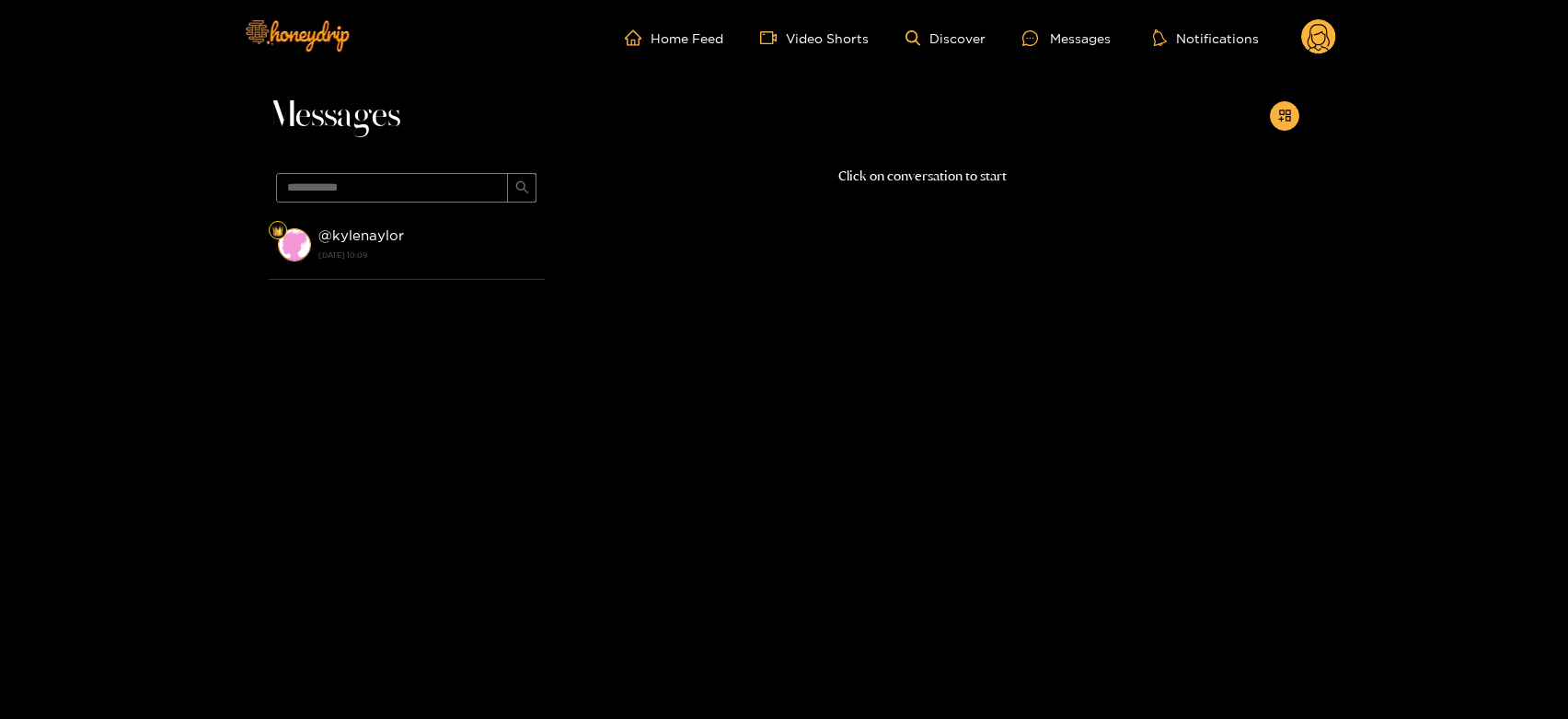
click at [428, 244] on div "@ kylenaylor 22 September 2025 10:09" at bounding box center [426, 244] width 217 height 42
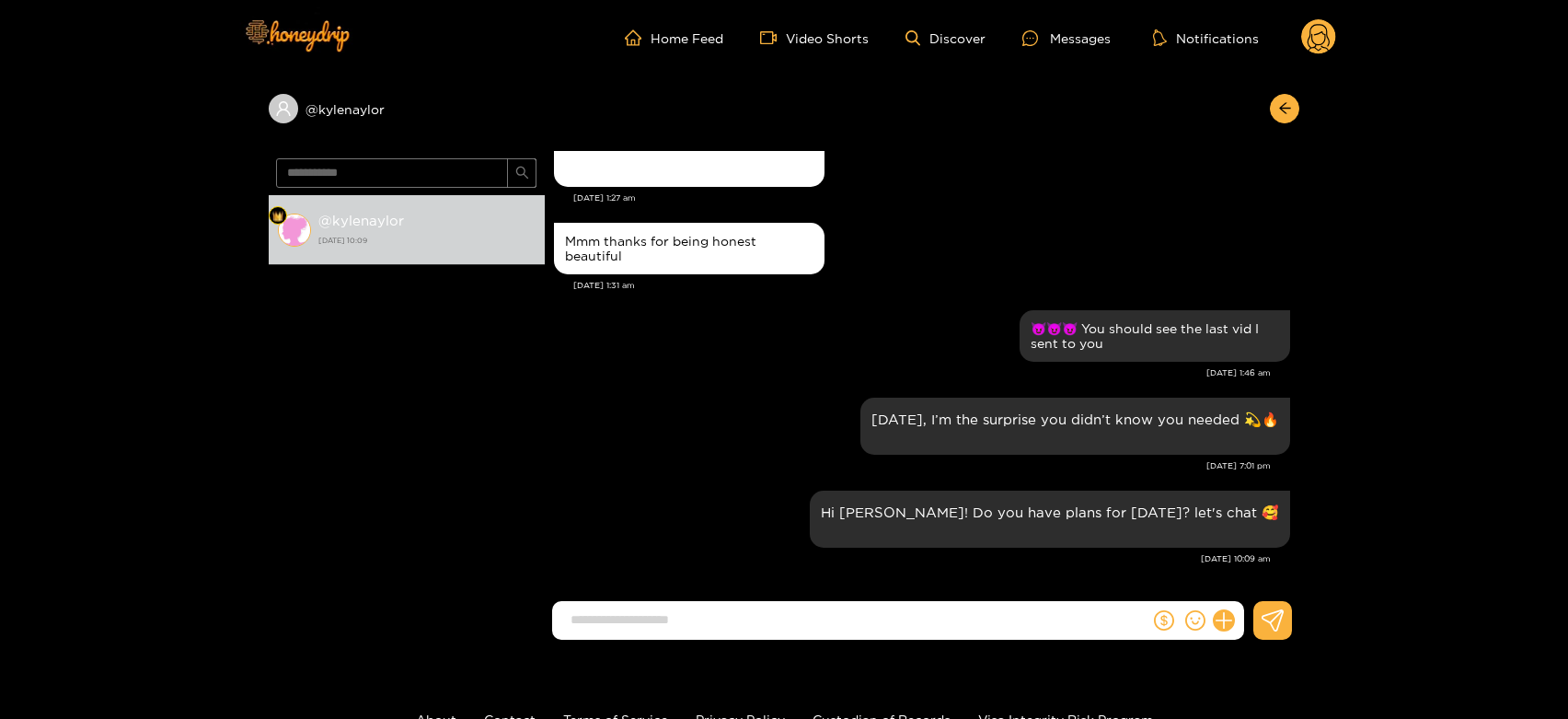
scroll to position [1786, 0]
click at [877, 540] on div "Unsend" at bounding box center [879, 541] width 45 height 18
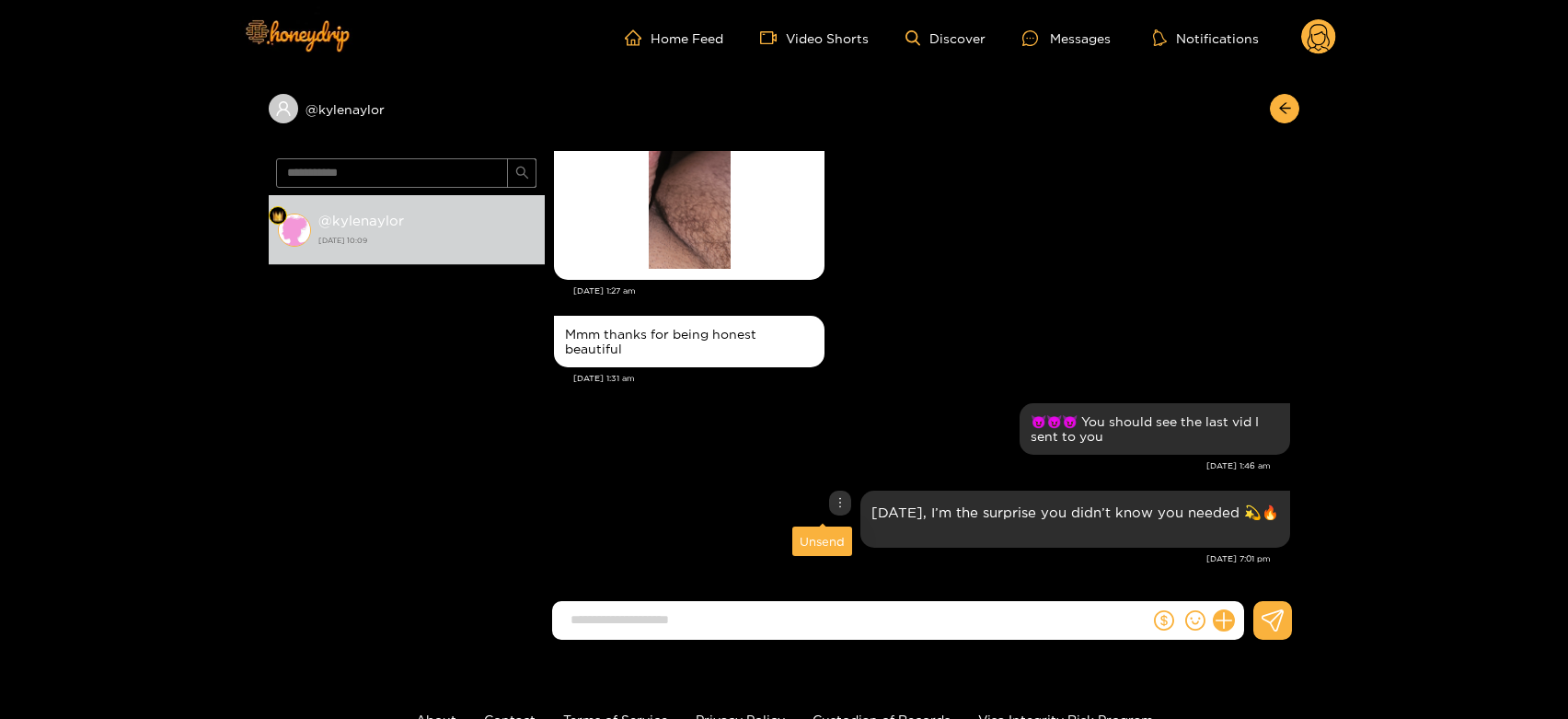
click at [821, 536] on div "Unsend" at bounding box center [822, 541] width 45 height 18
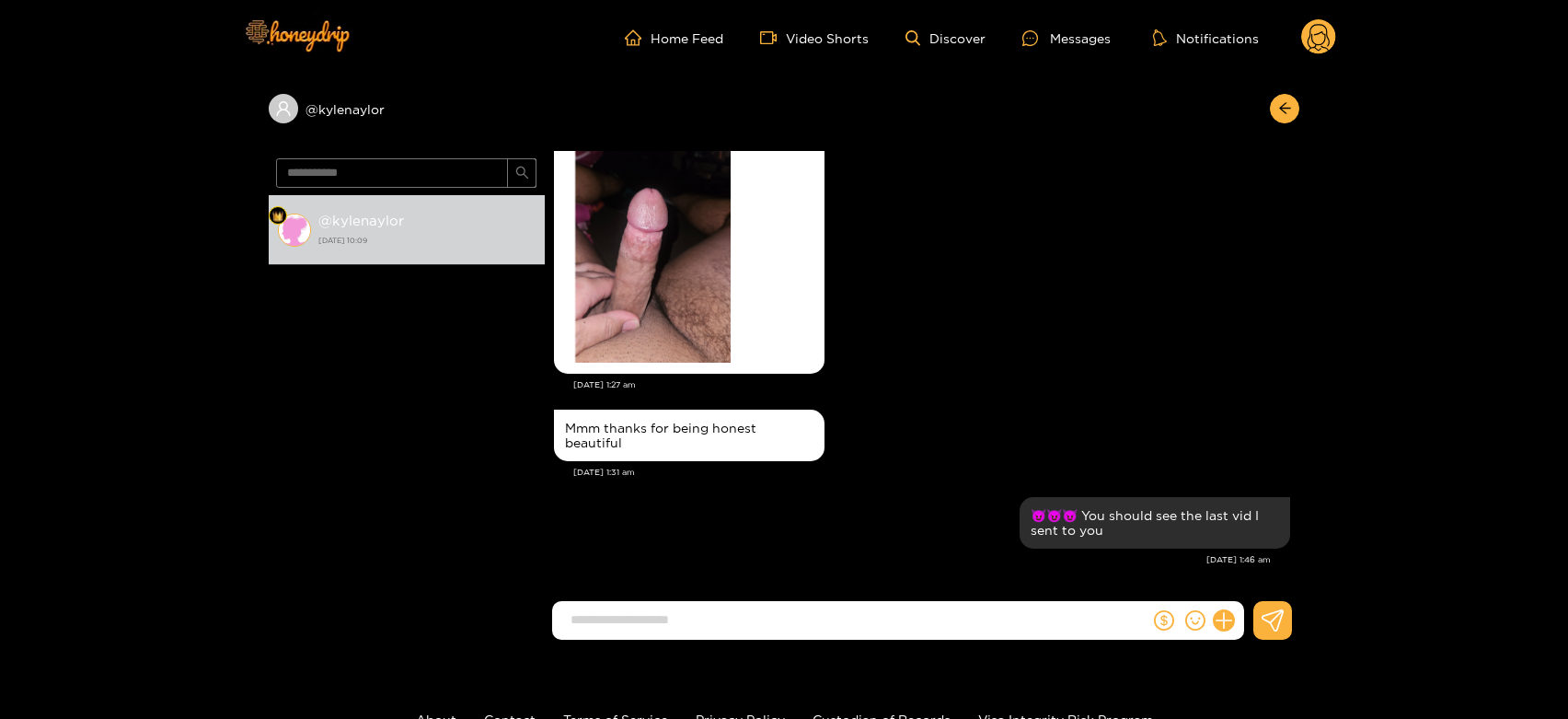
click at [1312, 42] on icon at bounding box center [1318, 40] width 22 height 32
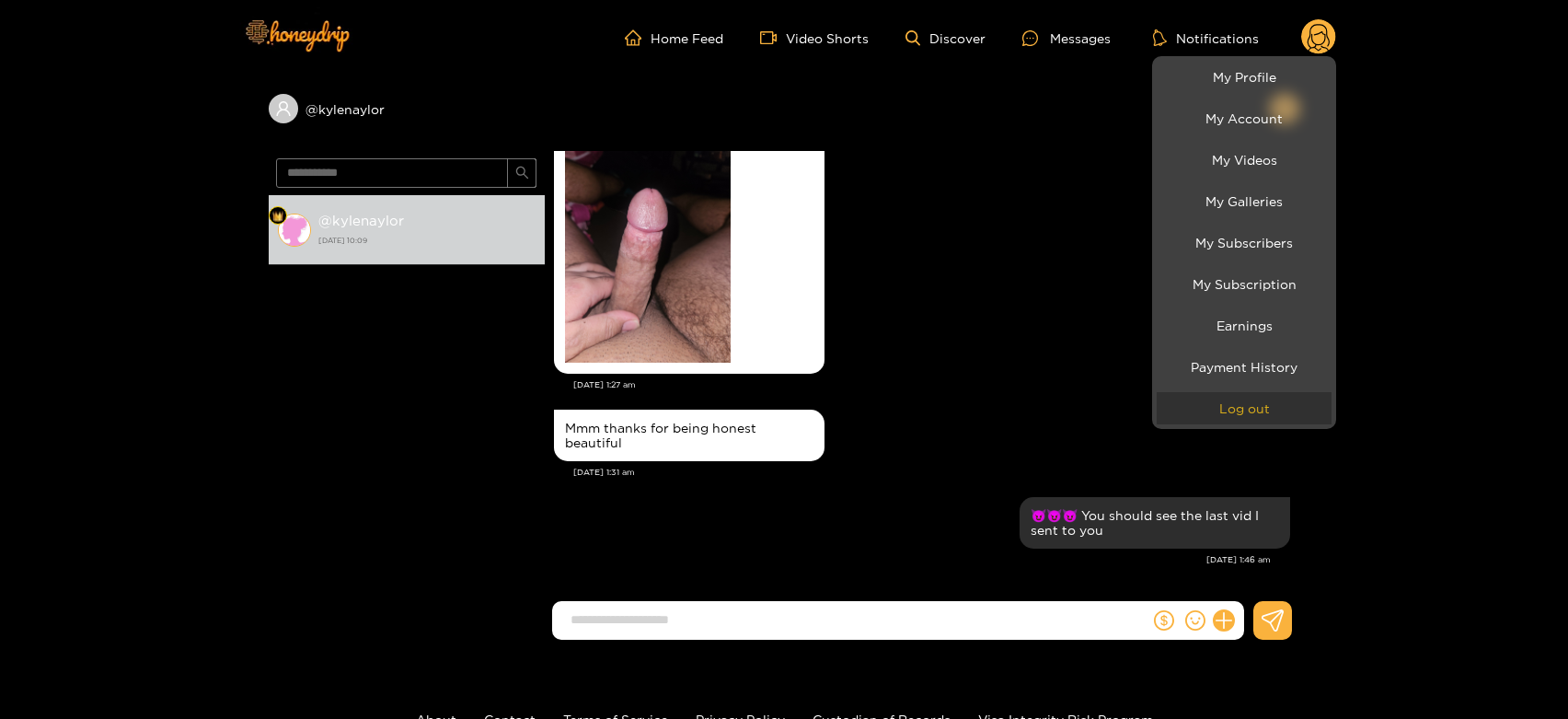
click at [1303, 406] on button "Log out" at bounding box center [1244, 408] width 175 height 32
